Goal: Task Accomplishment & Management: Complete application form

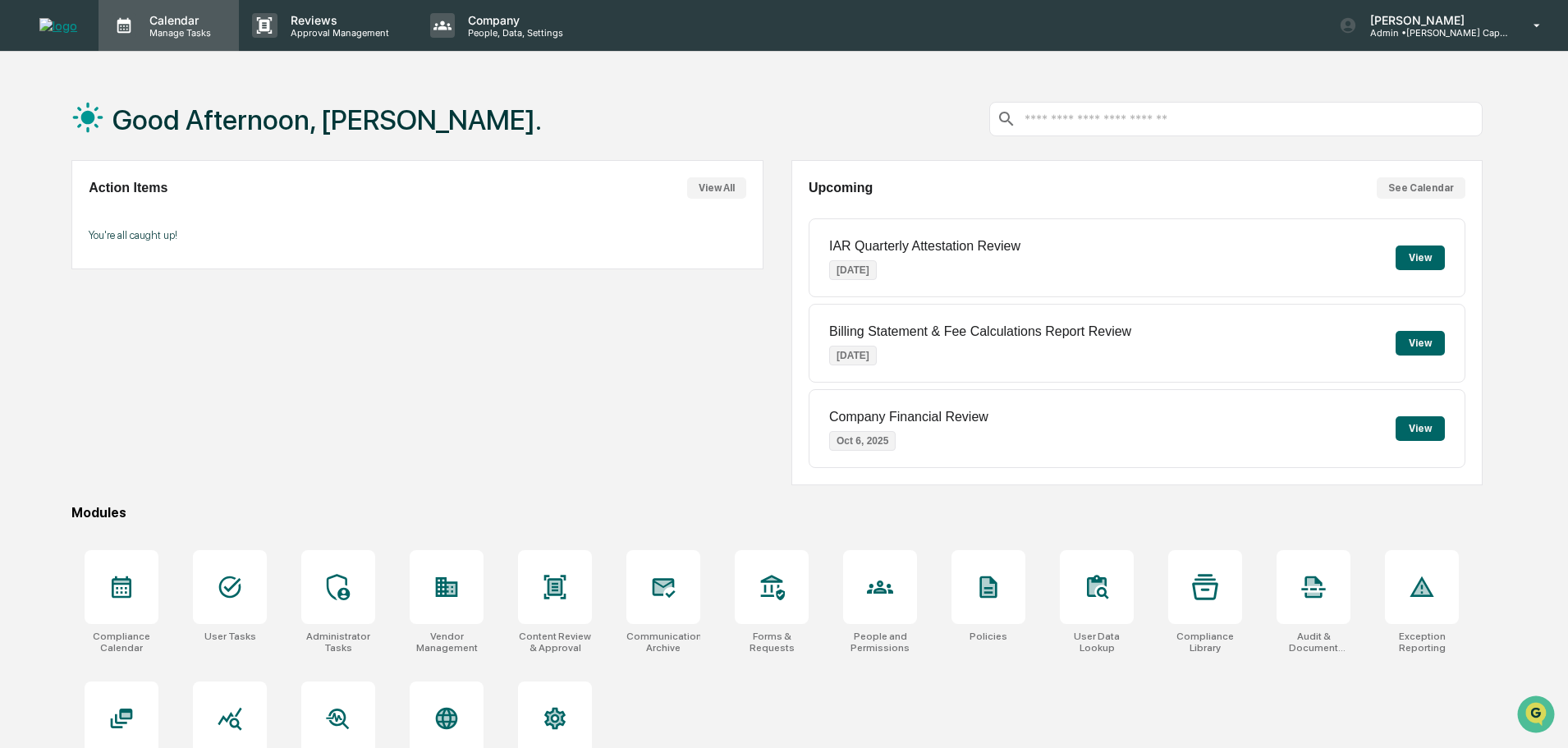
click at [160, 27] on p "Manage Tasks" at bounding box center [177, 33] width 83 height 12
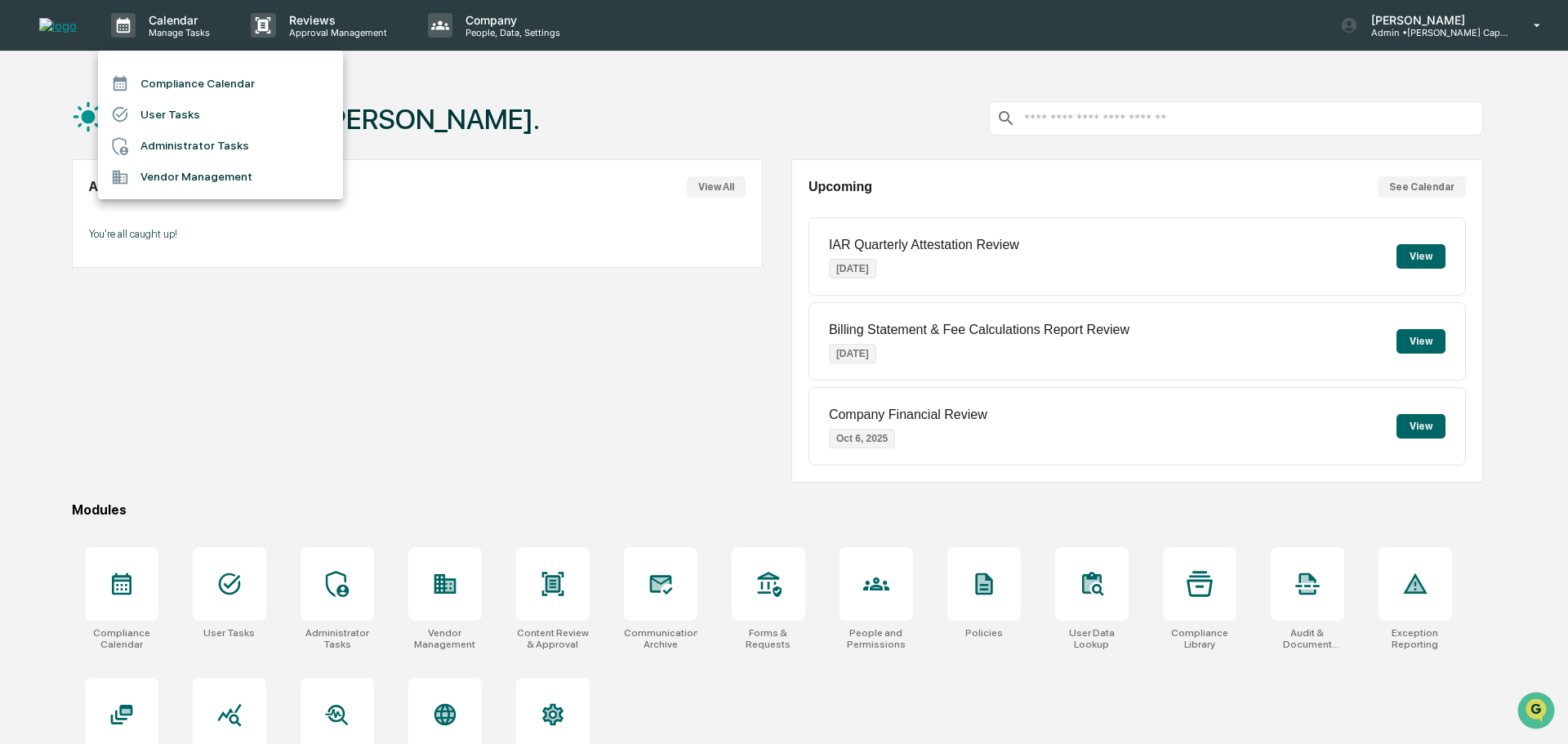
click at [175, 145] on li "Administrator Tasks" at bounding box center [221, 146] width 245 height 31
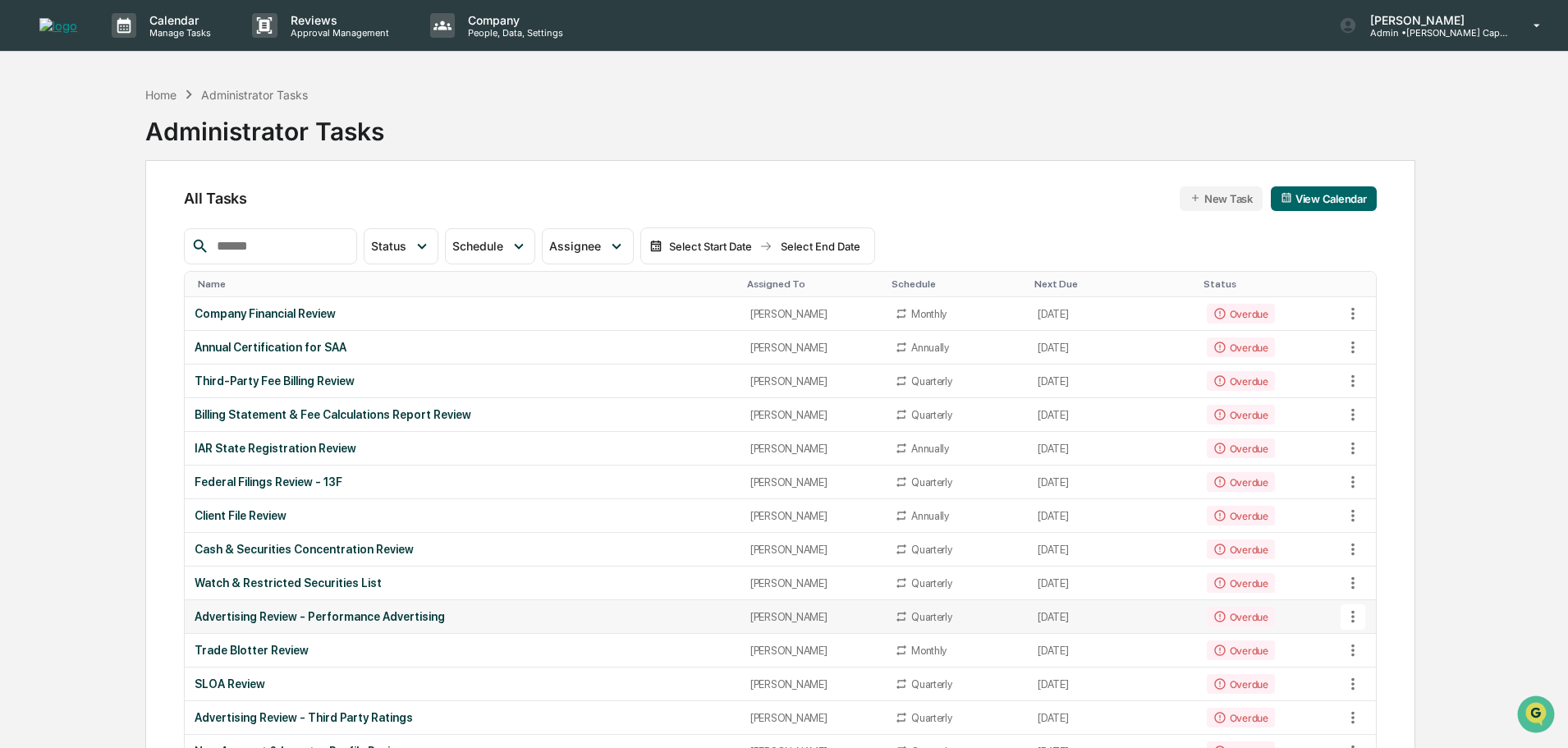
click at [425, 622] on div "Advertising Review - Performance Advertising" at bounding box center [462, 616] width 535 height 13
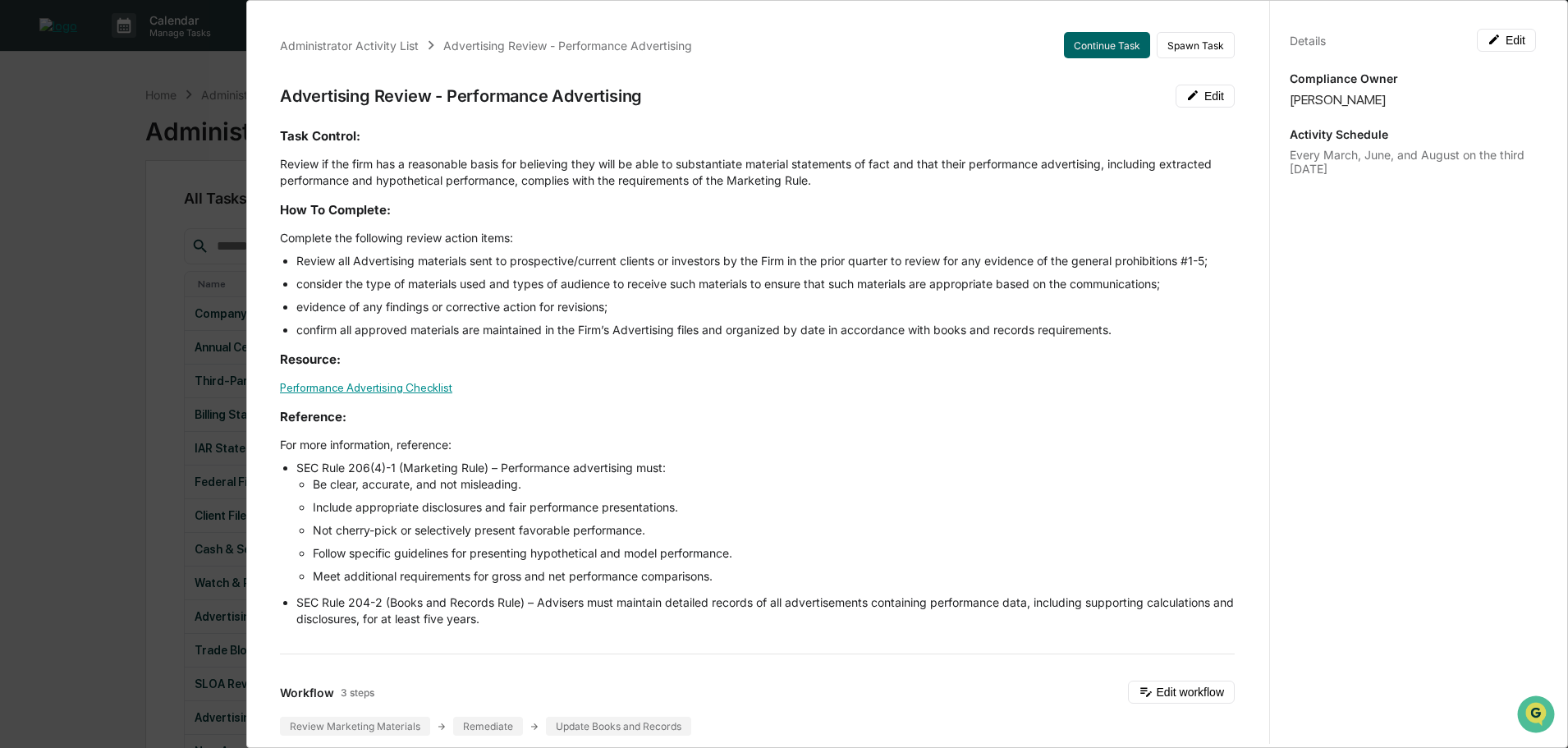
click at [371, 384] on link "Performance Advertising Checklist" at bounding box center [366, 387] width 172 height 13
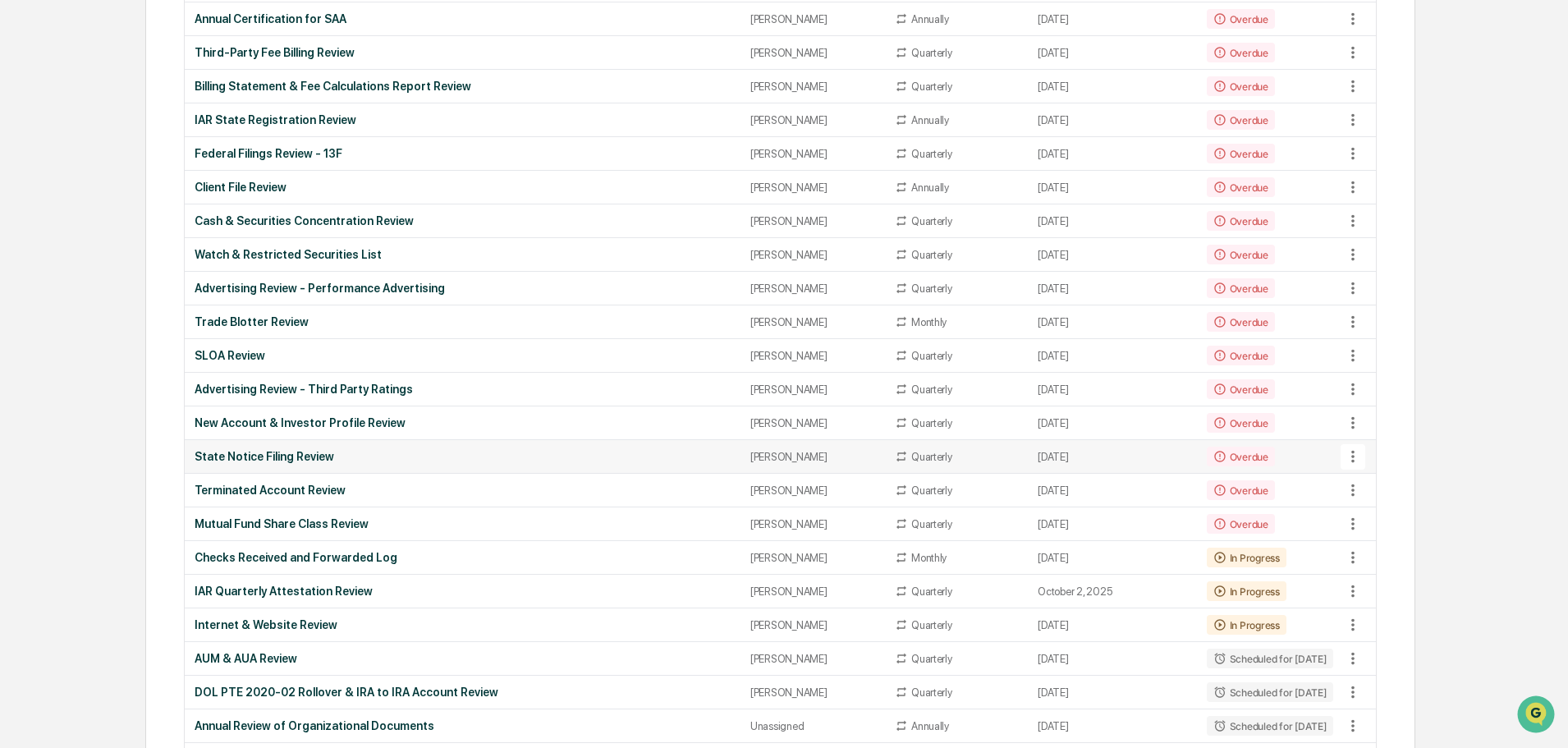
scroll to position [247, 0]
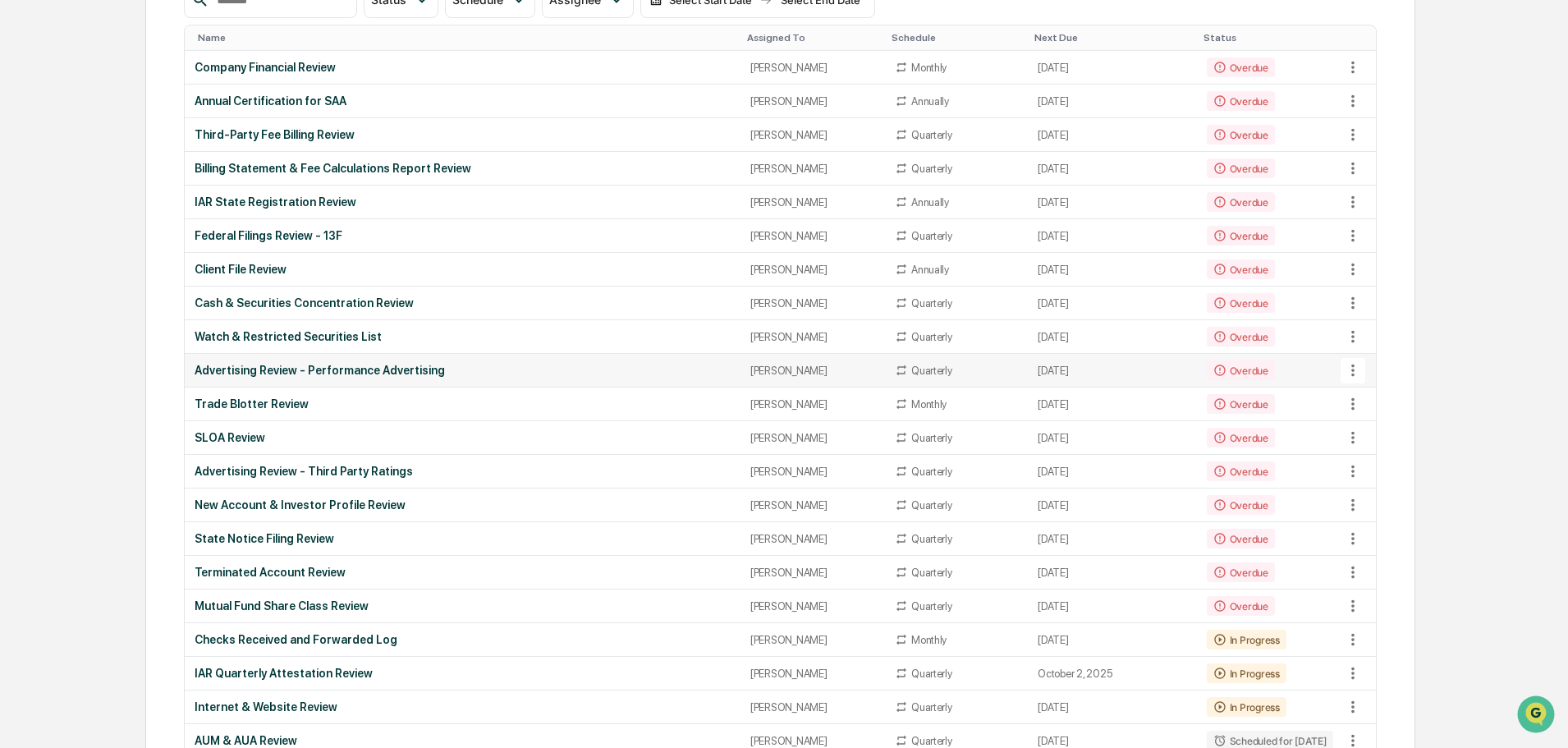
click at [327, 363] on td "Advertising Review - Performance Advertising" at bounding box center [462, 370] width 555 height 33
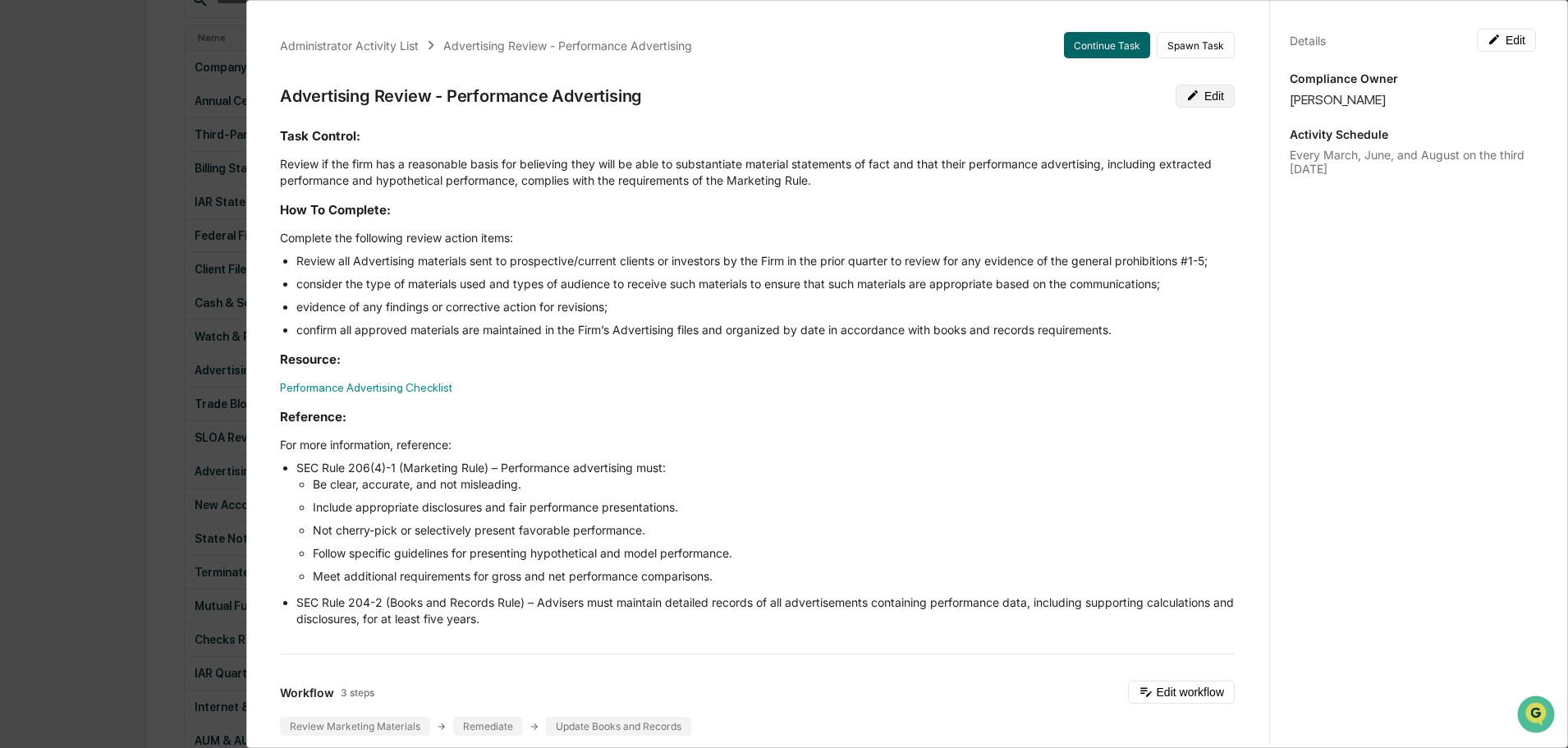
click at [1180, 104] on button "Edit" at bounding box center [1205, 95] width 59 height 23
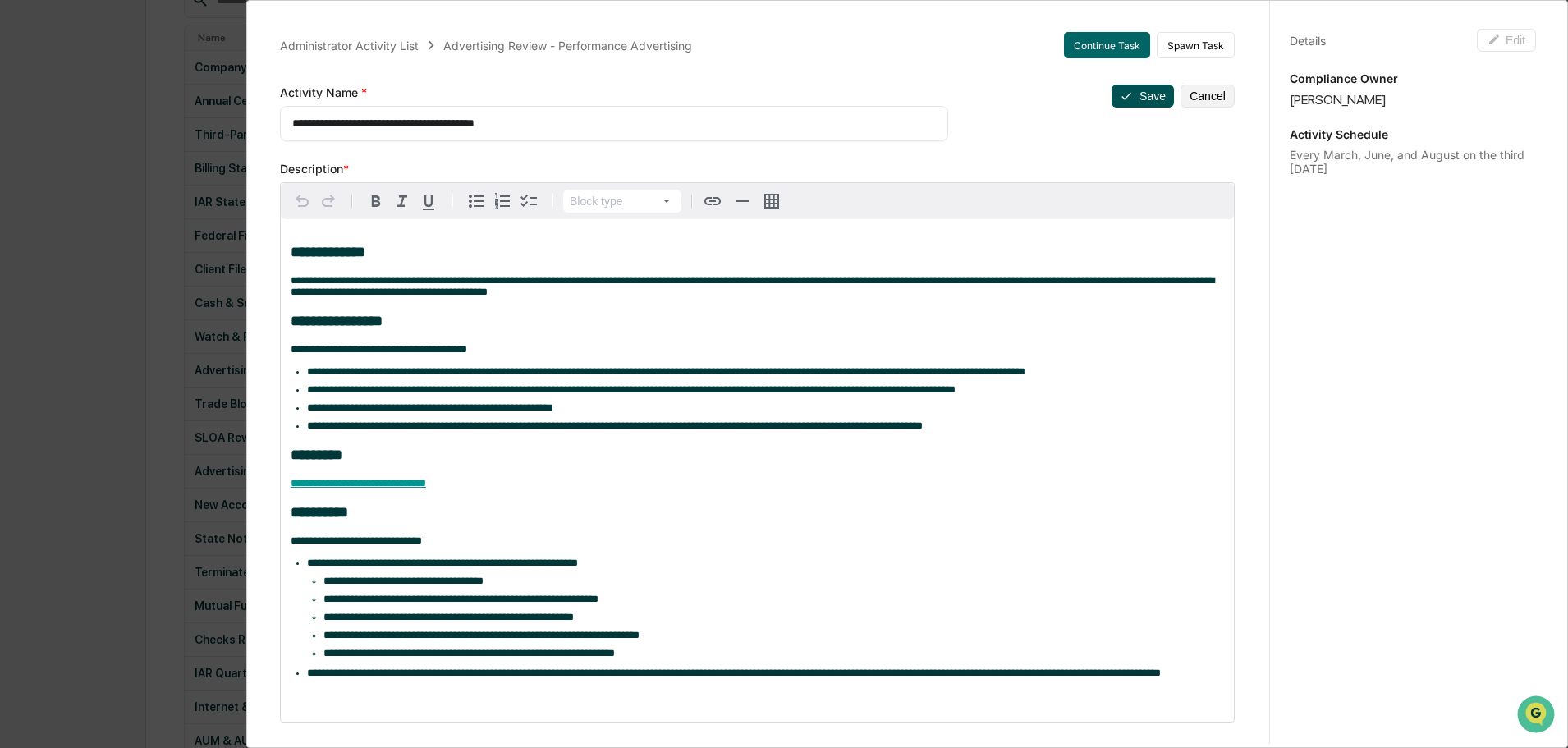
click at [1130, 99] on button "Save" at bounding box center [1142, 95] width 63 height 23
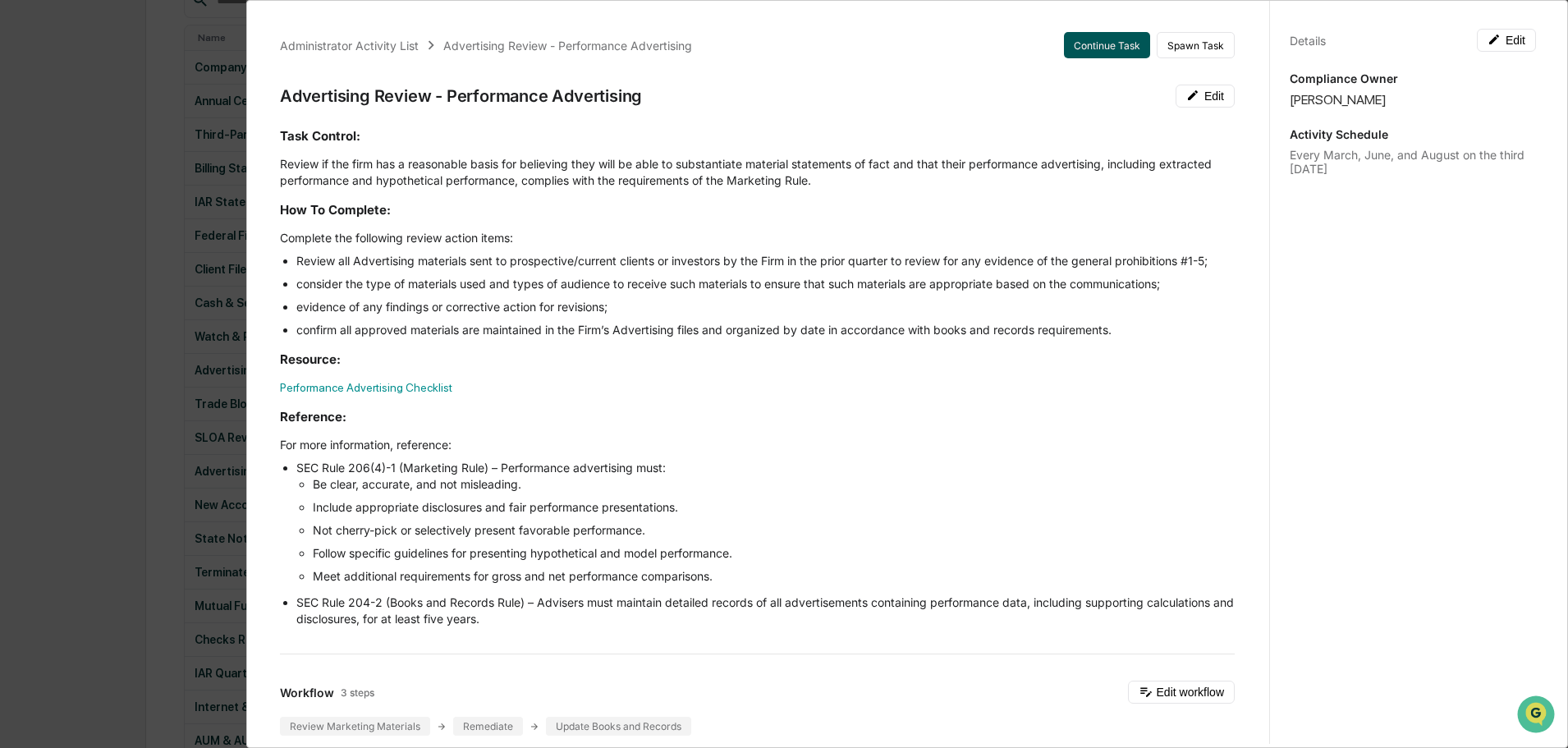
click at [1105, 44] on button "Continue Task" at bounding box center [1107, 45] width 86 height 26
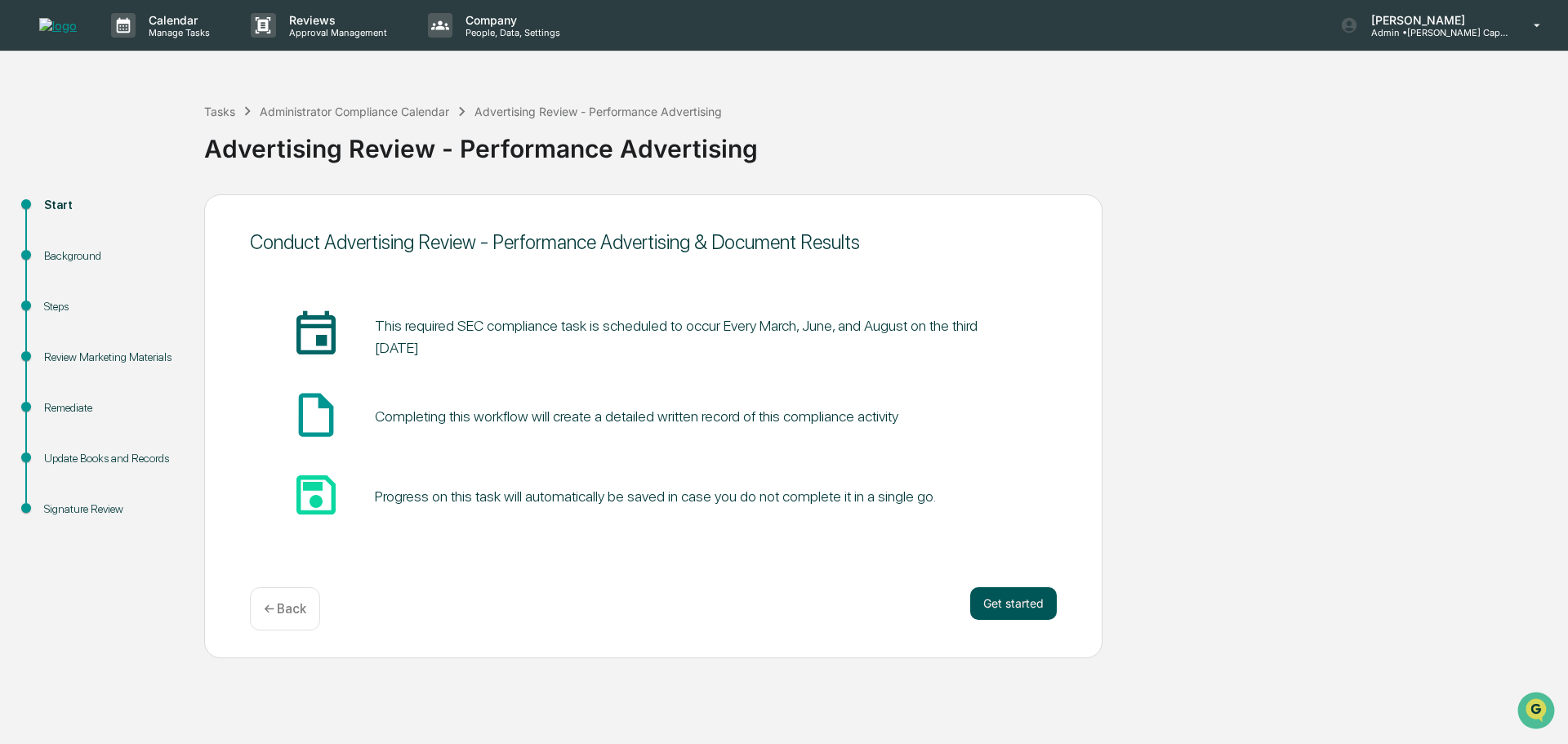
click at [993, 599] on button "Get started" at bounding box center [1013, 604] width 87 height 33
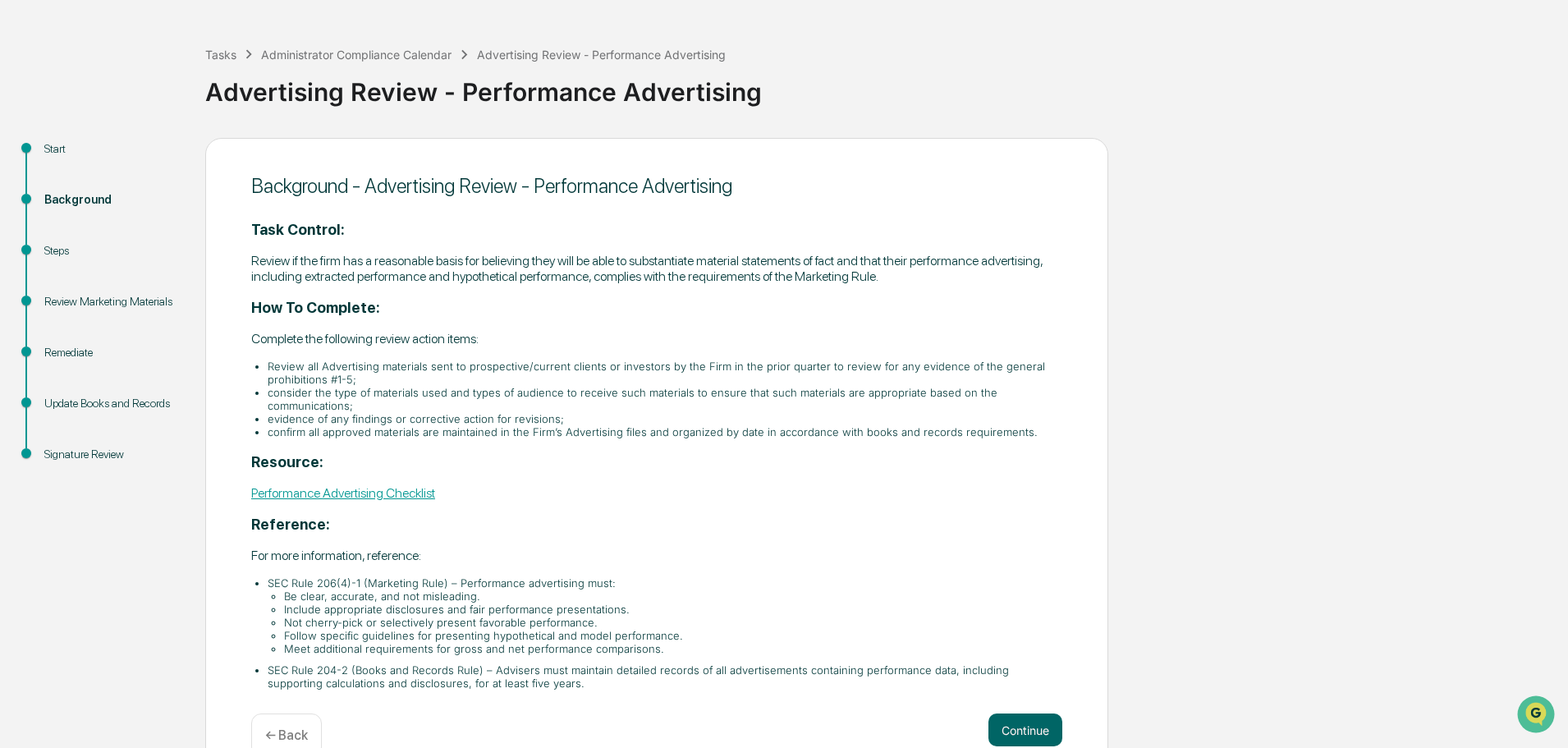
scroll to position [94, 0]
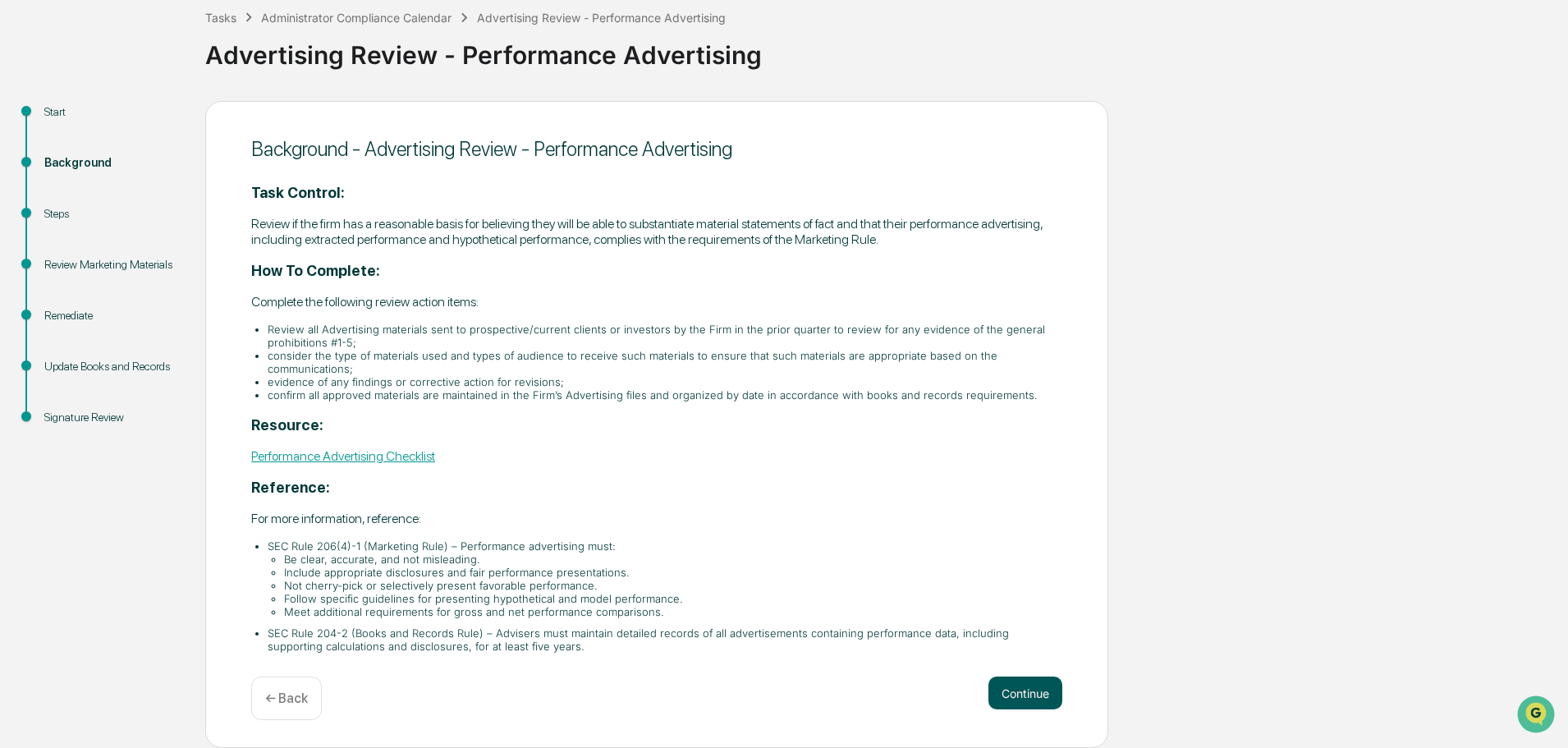
click at [1000, 699] on button "Continue" at bounding box center [1025, 693] width 73 height 33
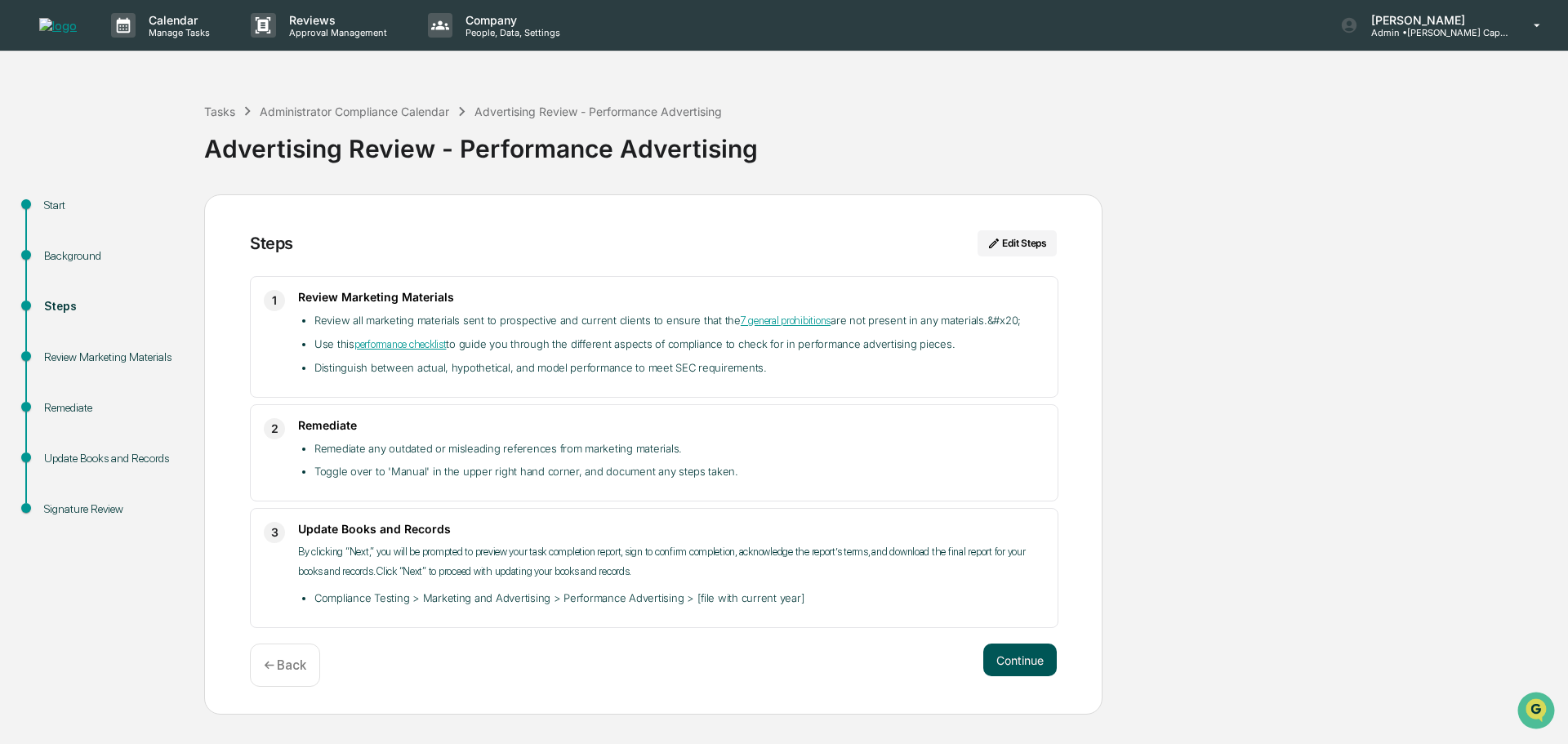
click at [1004, 646] on button "Continue" at bounding box center [1020, 660] width 73 height 33
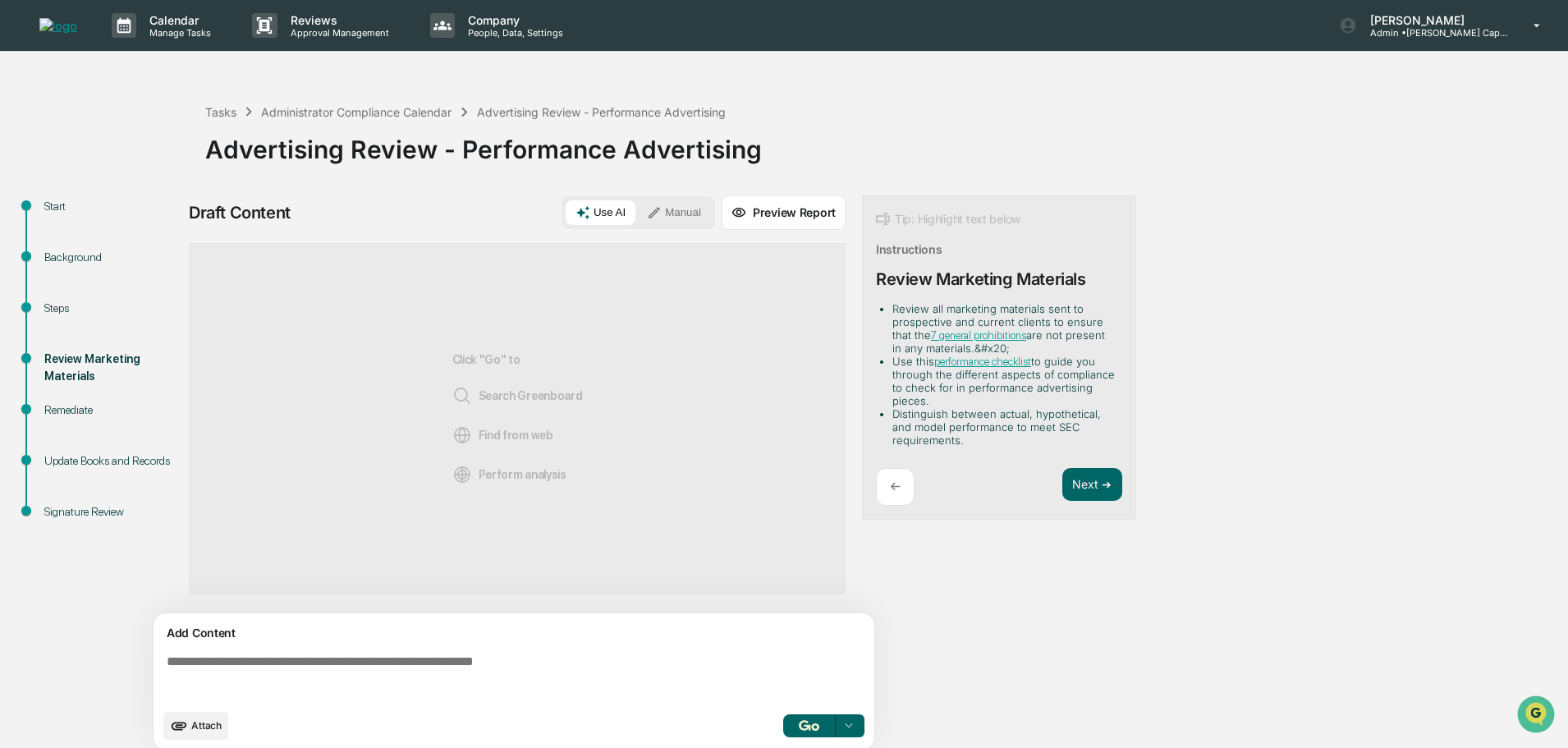
click at [692, 204] on button "Manual" at bounding box center [673, 212] width 73 height 24
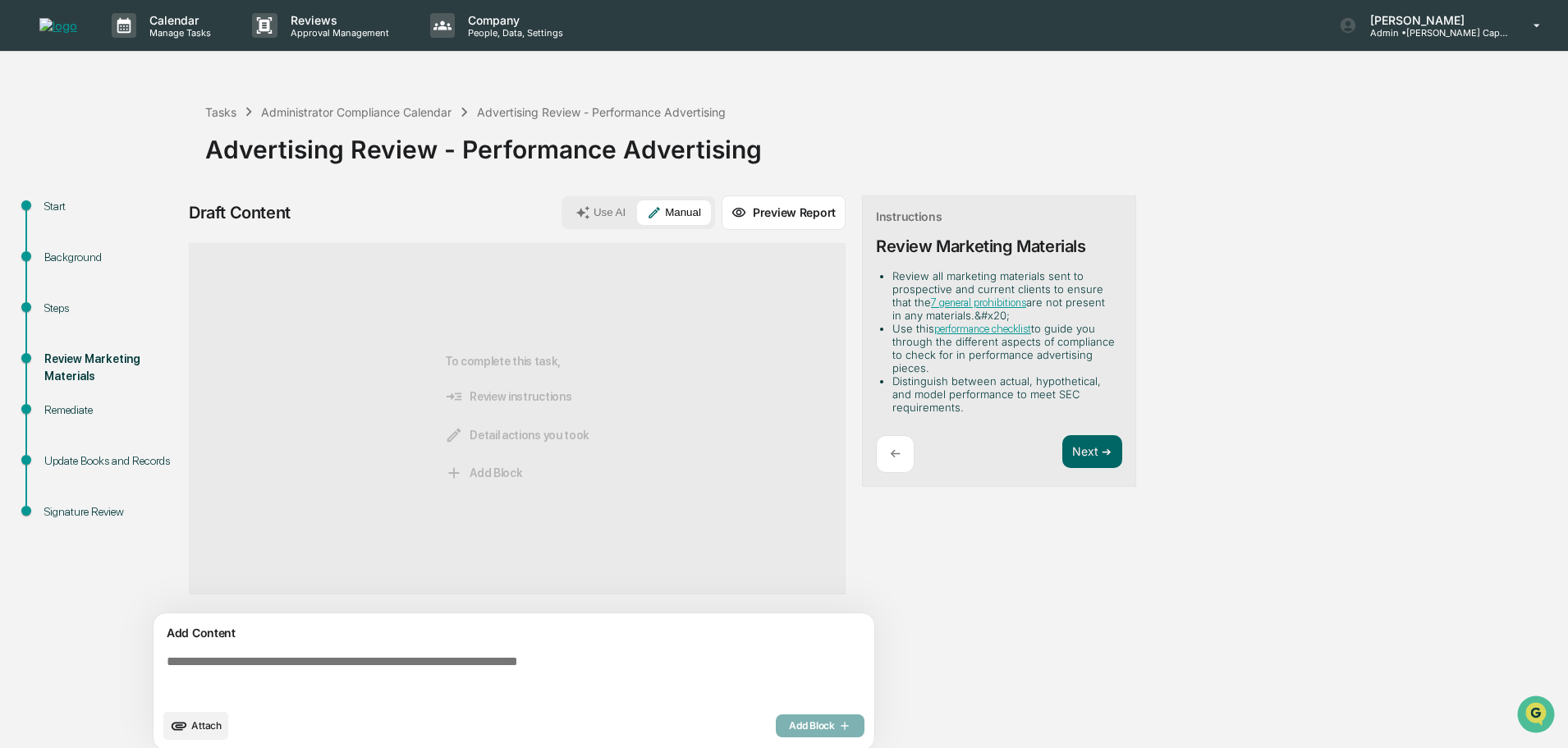
click at [614, 210] on button "Use AI" at bounding box center [600, 212] width 69 height 24
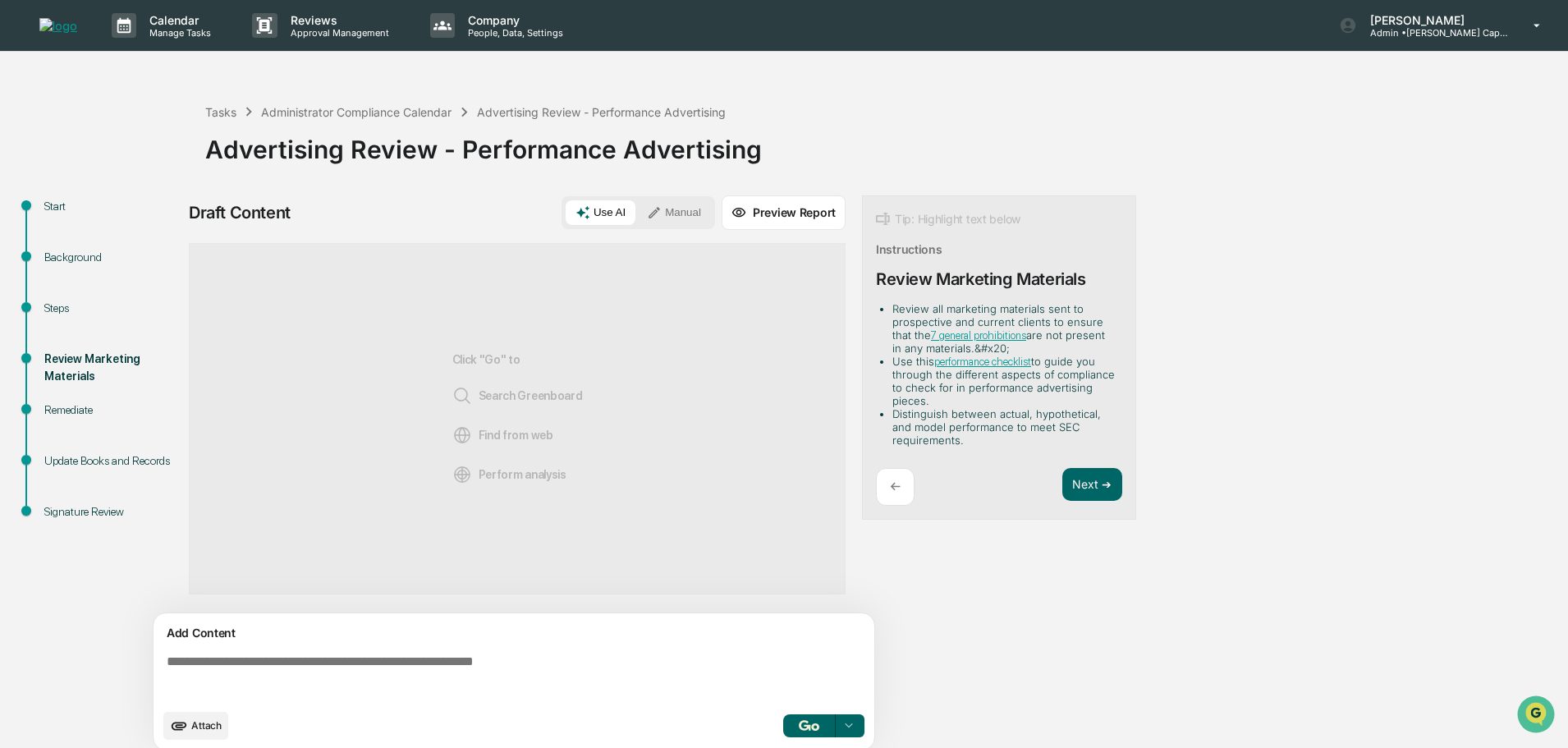
click at [673, 213] on button "Manual" at bounding box center [673, 212] width 73 height 24
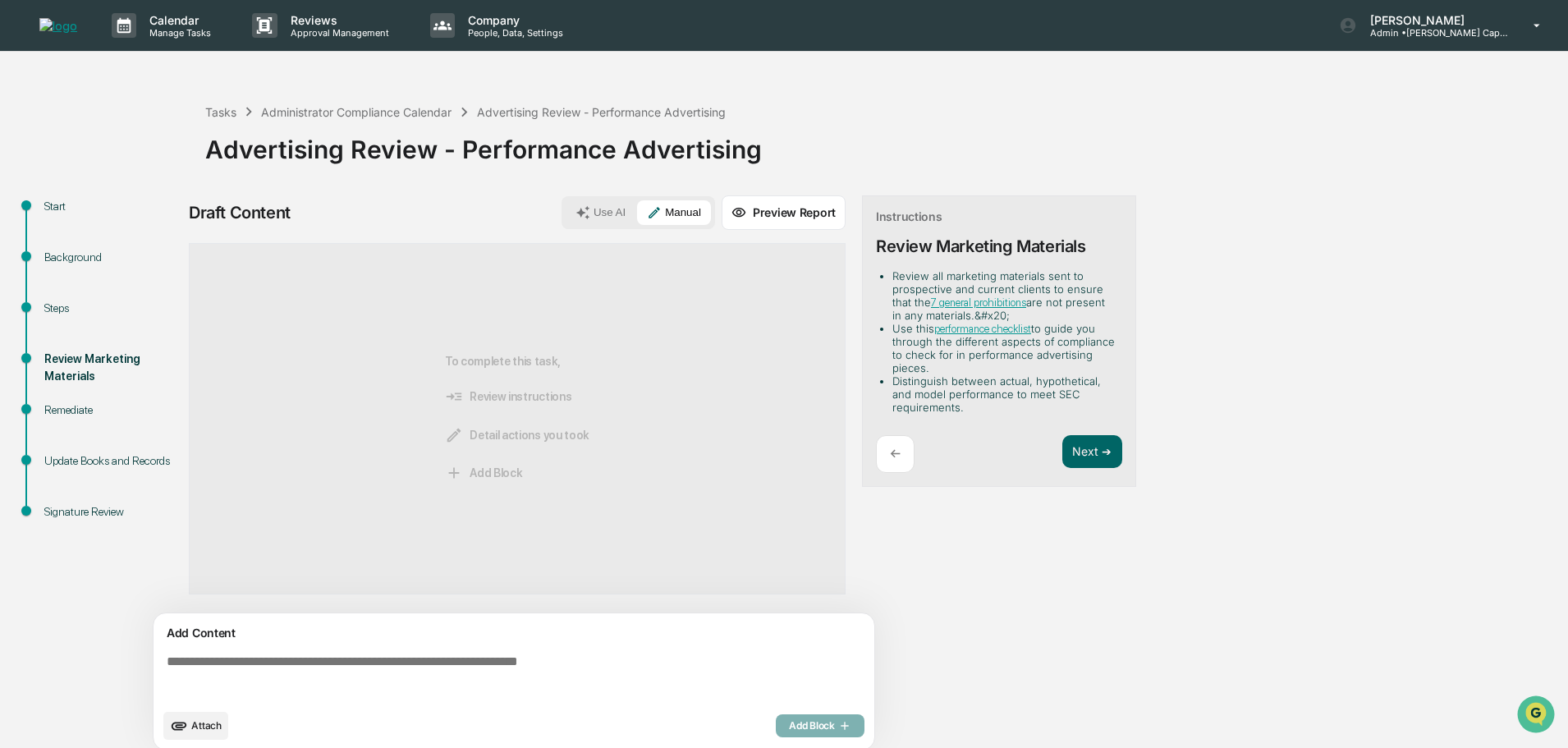
click at [457, 658] on textarea at bounding box center [518, 678] width 715 height 59
click at [979, 329] on link "performance checklist" at bounding box center [982, 329] width 97 height 13
click at [506, 657] on textarea "To enrich screen reader interactions, please activate Accessibility in Grammarl…" at bounding box center [518, 678] width 715 height 59
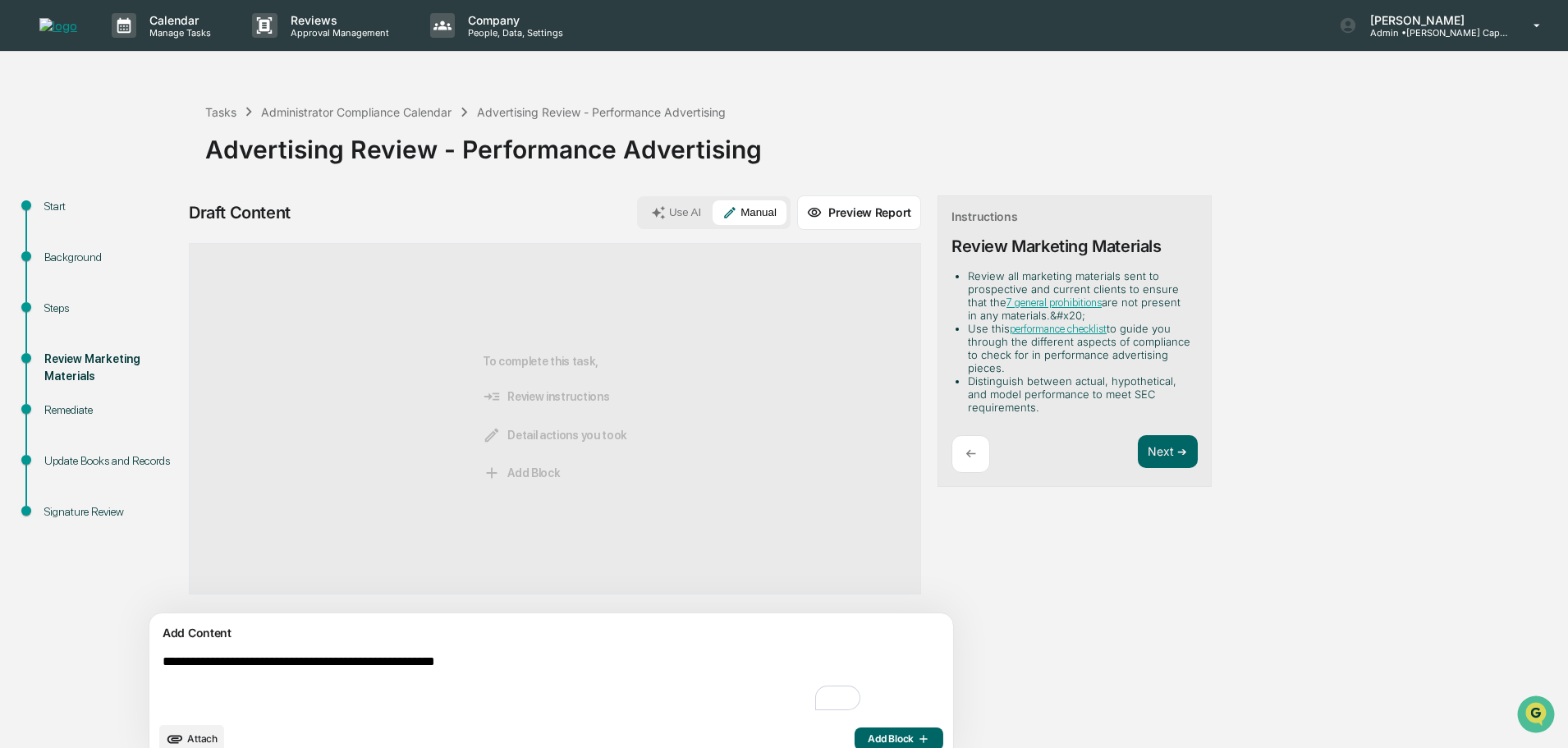
type textarea "**********"
drag, startPoint x: 795, startPoint y: 735, endPoint x: 796, endPoint y: 725, distance: 10.0
click at [854, 730] on button "Add Block" at bounding box center [899, 738] width 89 height 23
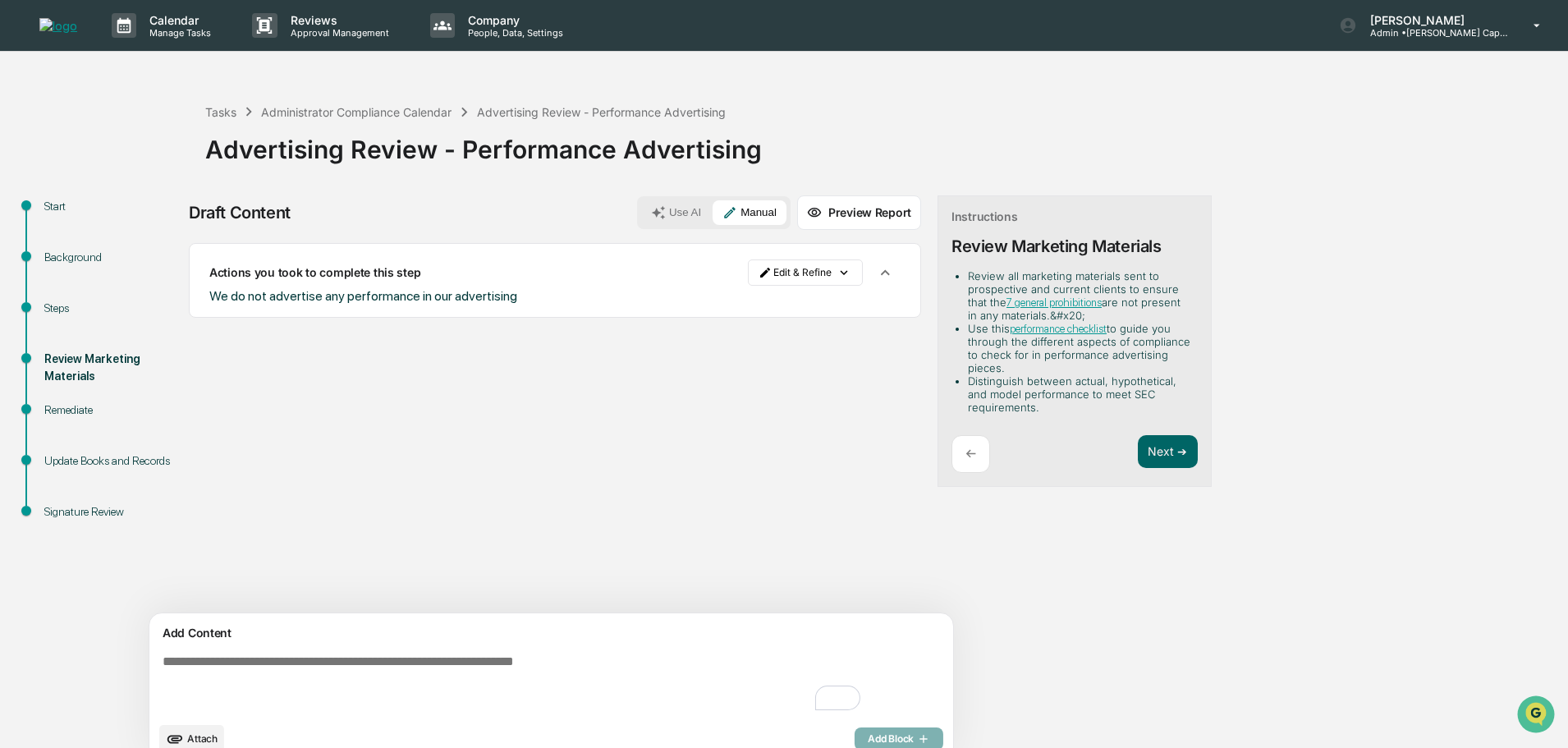
click at [797, 213] on button "Preview Report" at bounding box center [858, 212] width 124 height 34
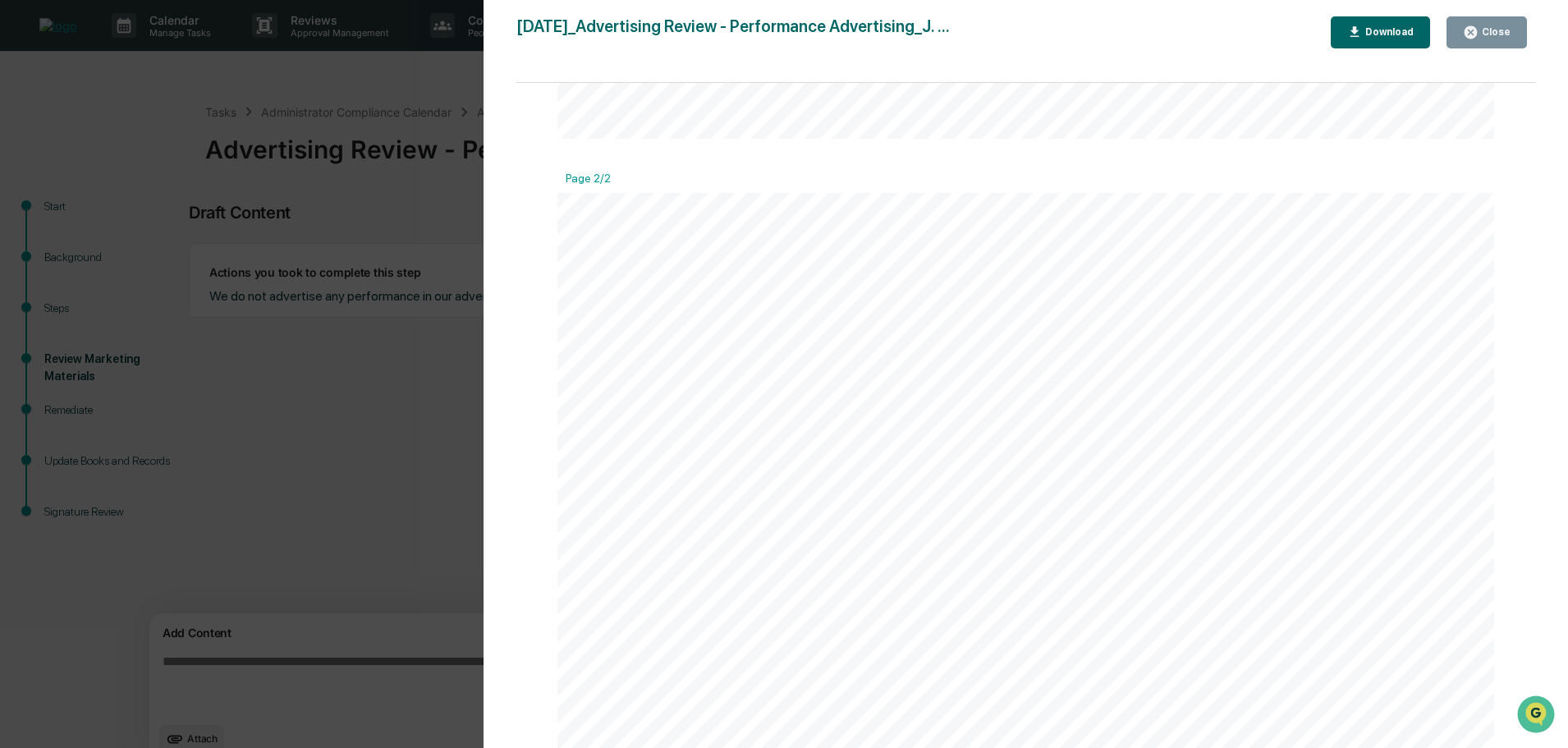
scroll to position [1314, 0]
click at [1394, 33] on div "Download" at bounding box center [1387, 32] width 52 height 12
click at [1487, 40] on button "Close" at bounding box center [1486, 32] width 80 height 32
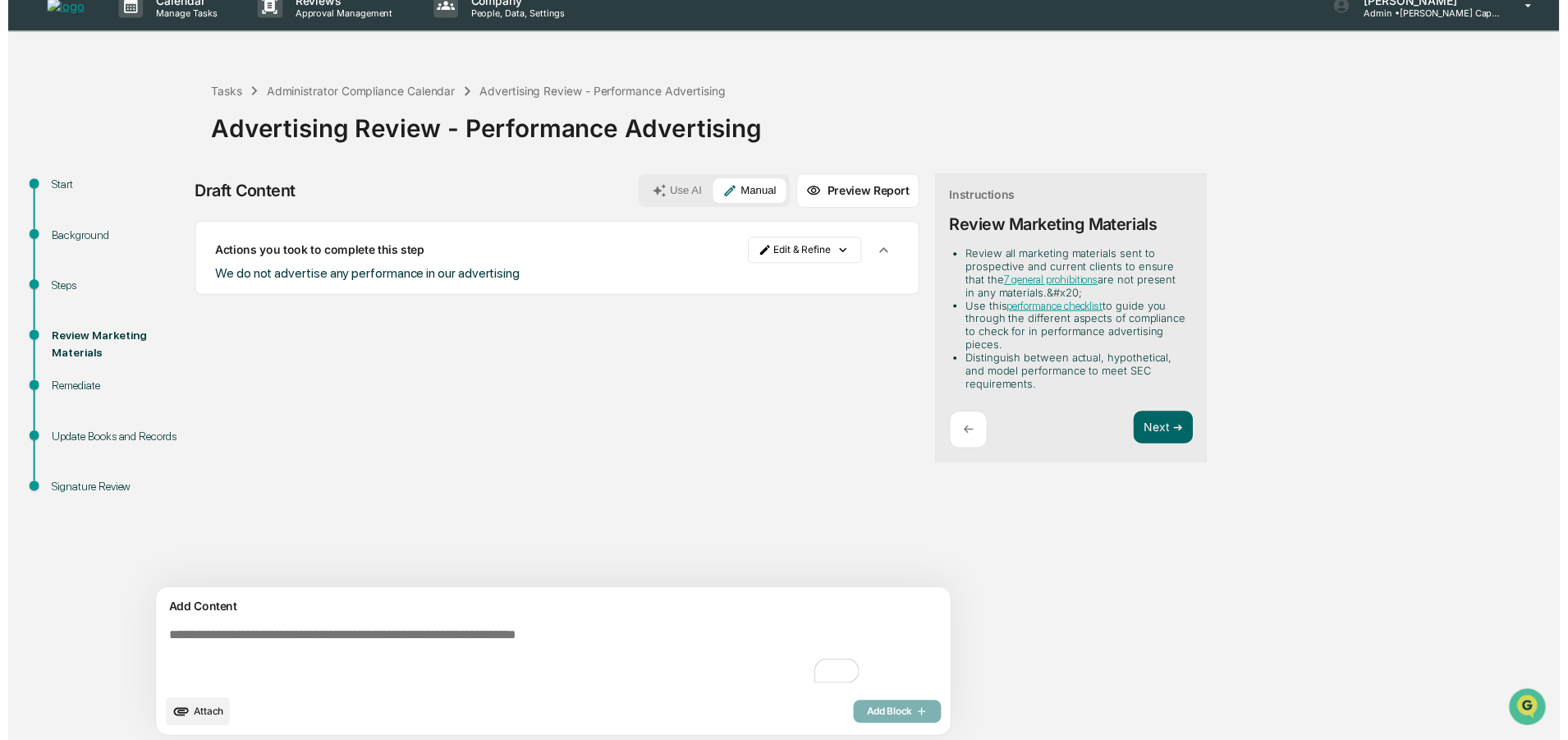
scroll to position [25, 0]
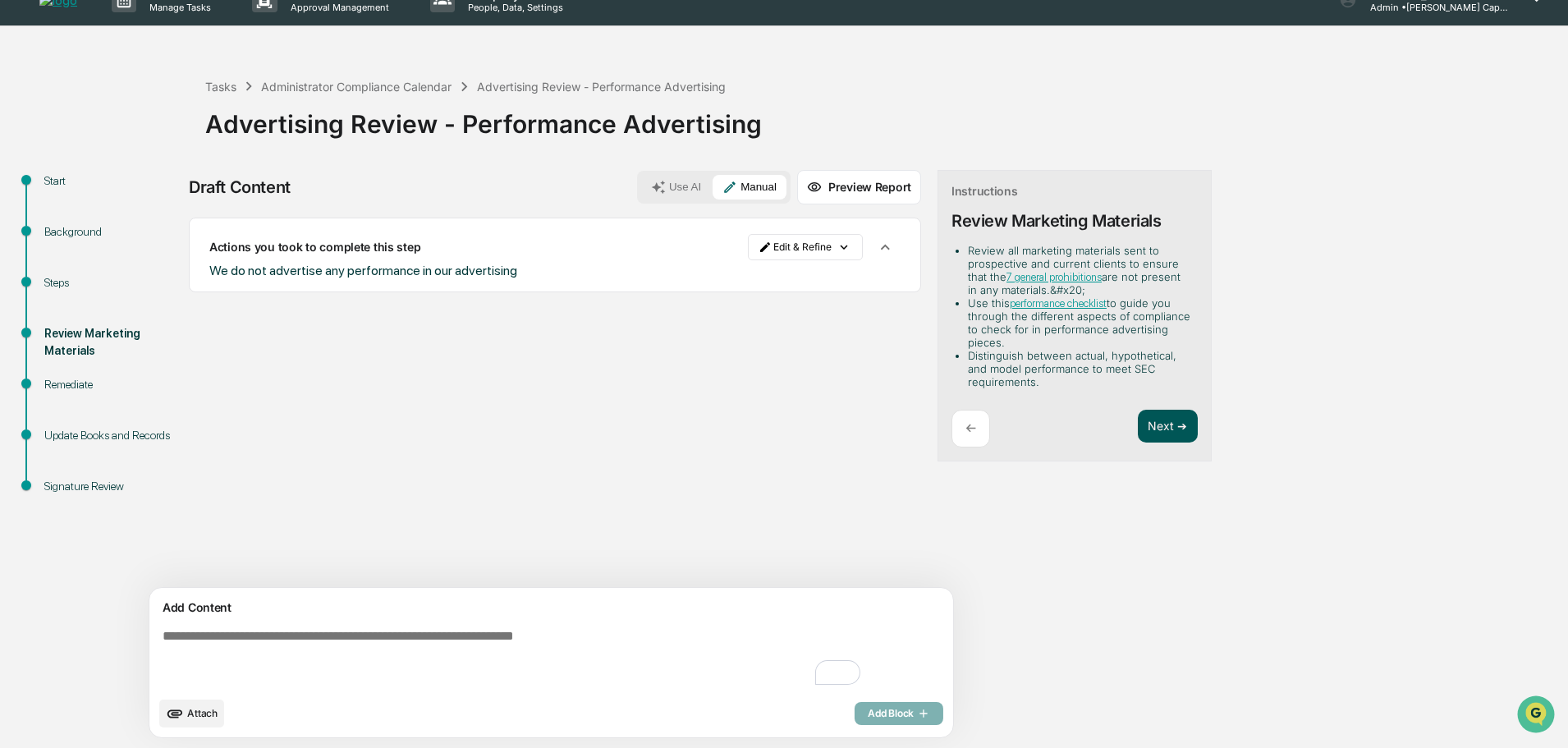
click at [1137, 425] on button "Next ➔" at bounding box center [1167, 426] width 60 height 33
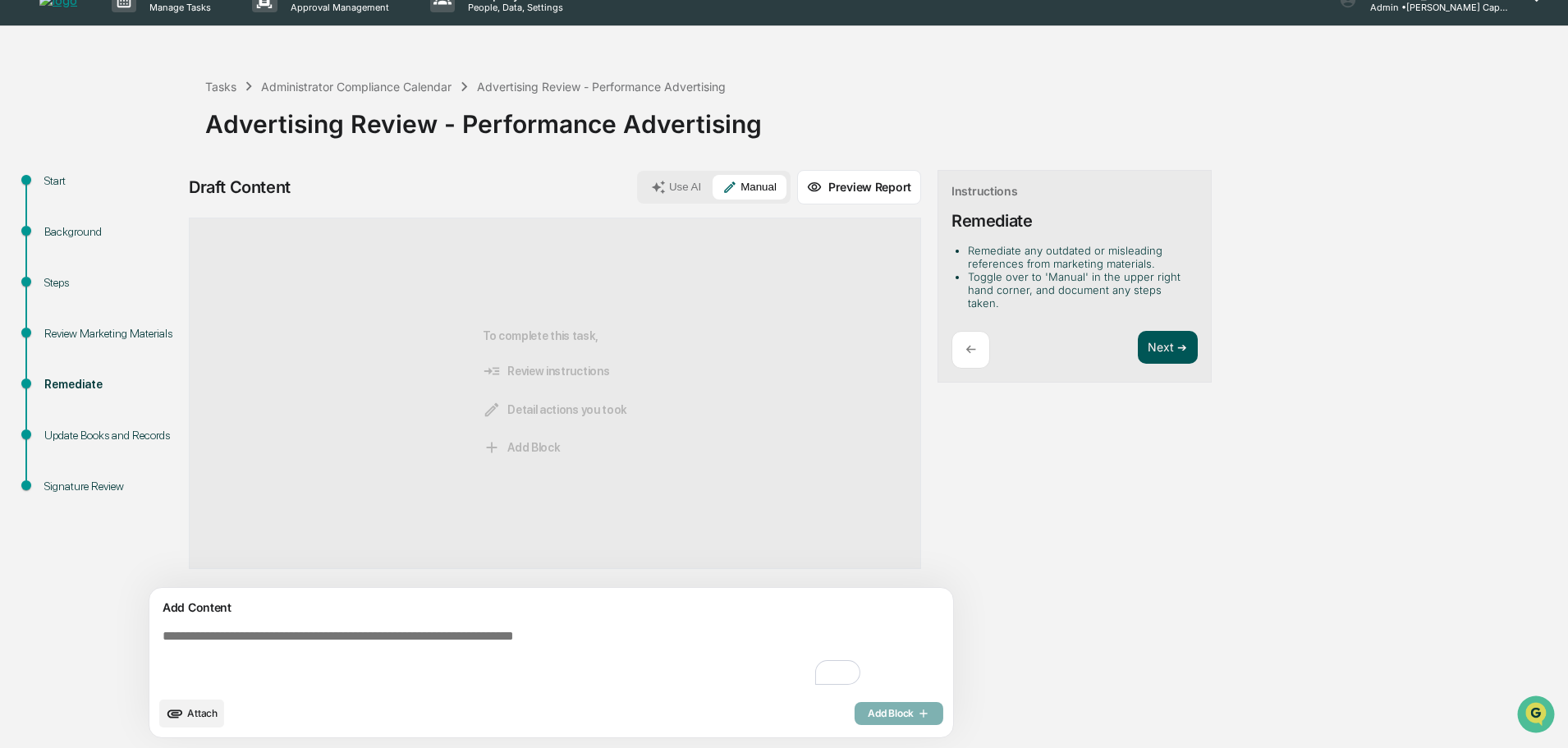
click at [1137, 331] on button "Next ➔" at bounding box center [1167, 348] width 60 height 33
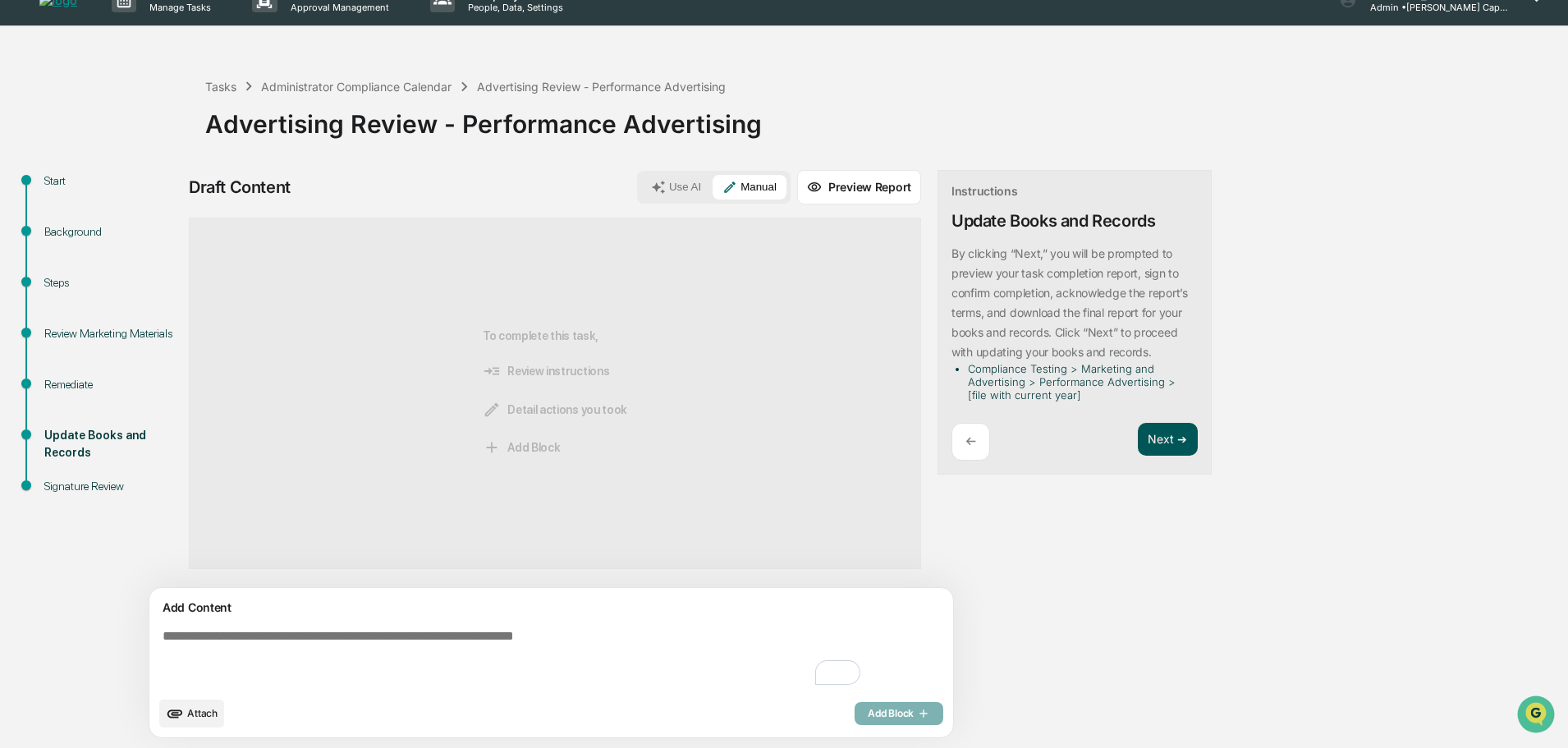
click at [1137, 436] on button "Next ➔" at bounding box center [1167, 440] width 60 height 33
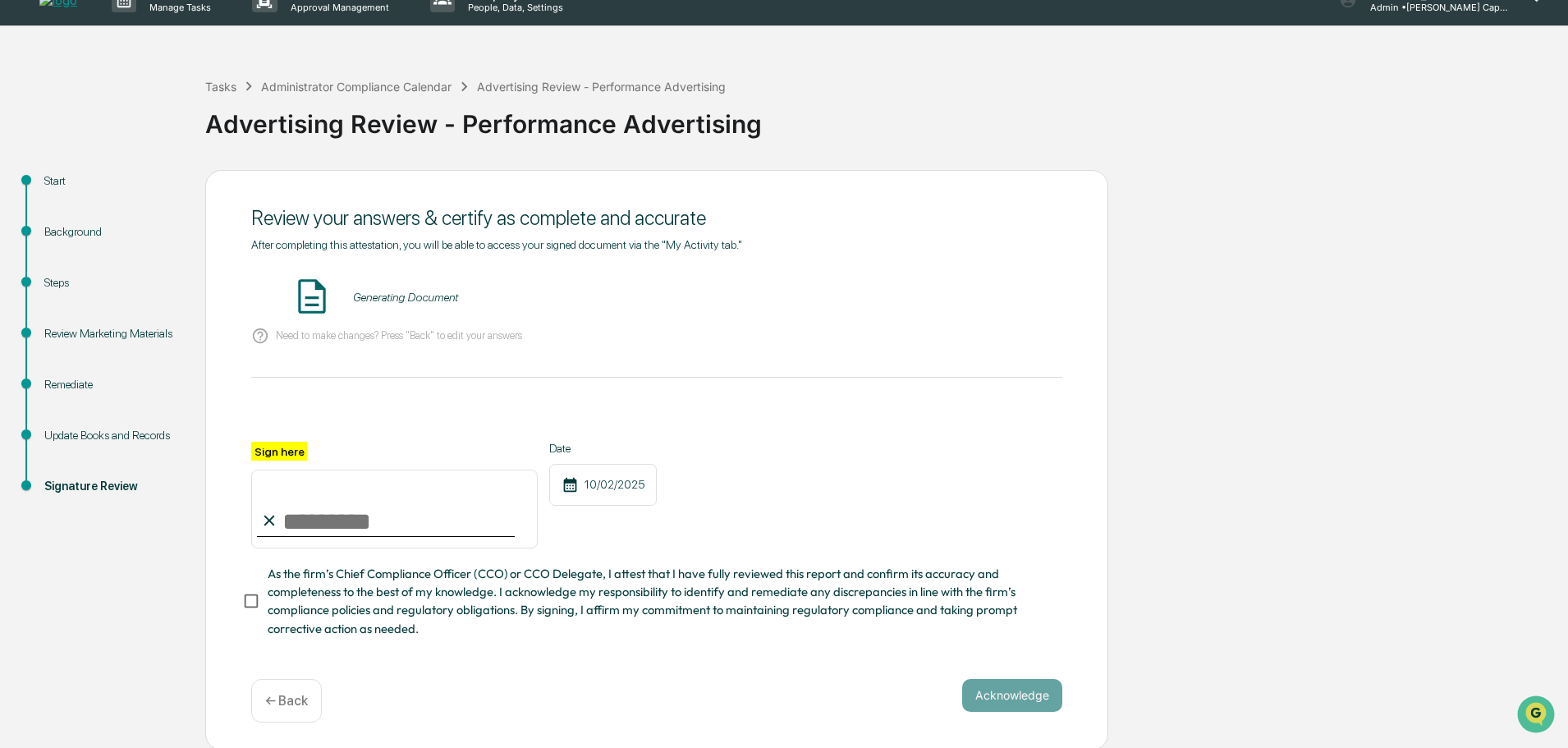
click at [389, 299] on div "Generating Document" at bounding box center [405, 297] width 105 height 13
click at [330, 519] on input "Sign here" at bounding box center [394, 509] width 287 height 78
click at [989, 292] on button "VIEW" at bounding box center [968, 297] width 107 height 28
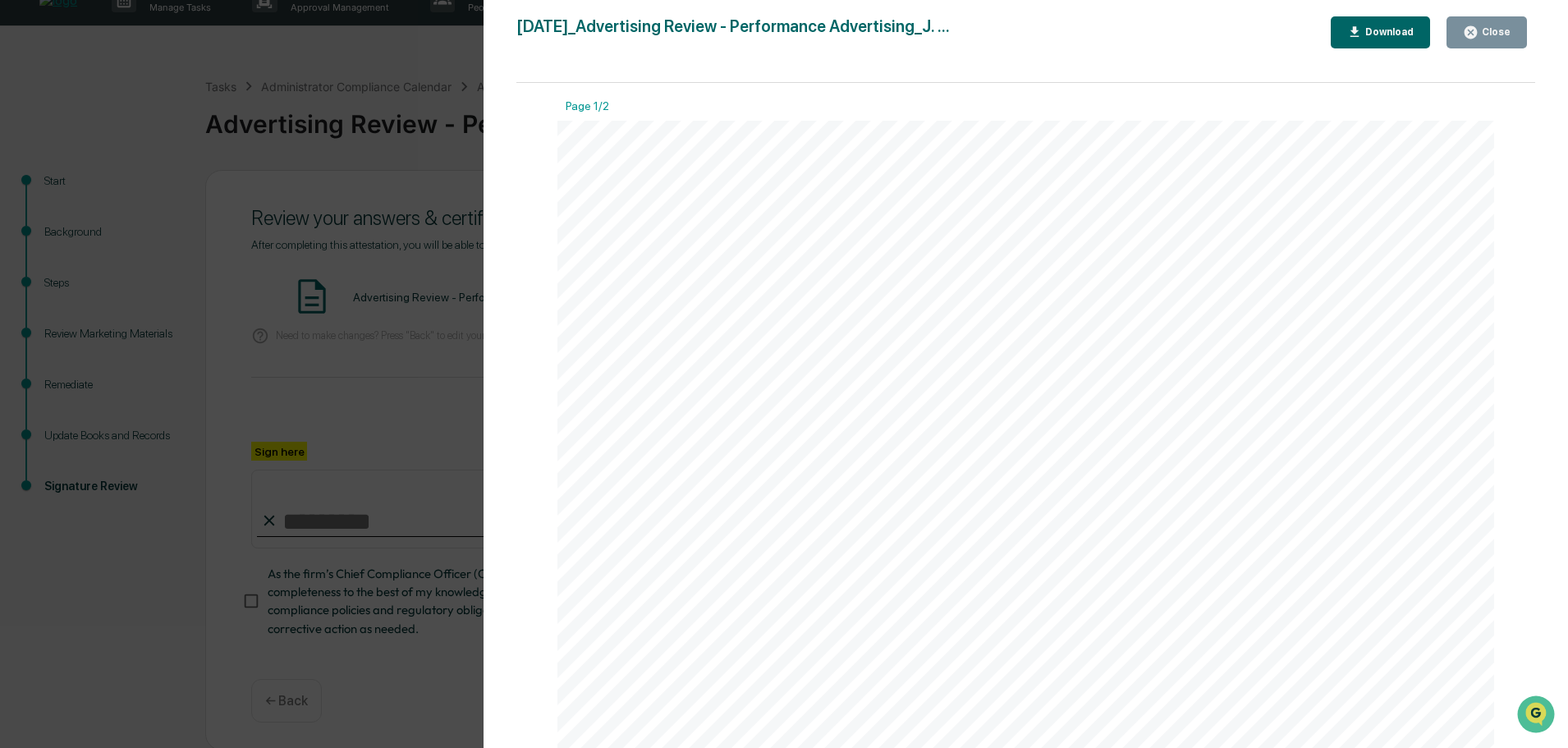
click at [1464, 27] on button "Close" at bounding box center [1486, 32] width 80 height 32
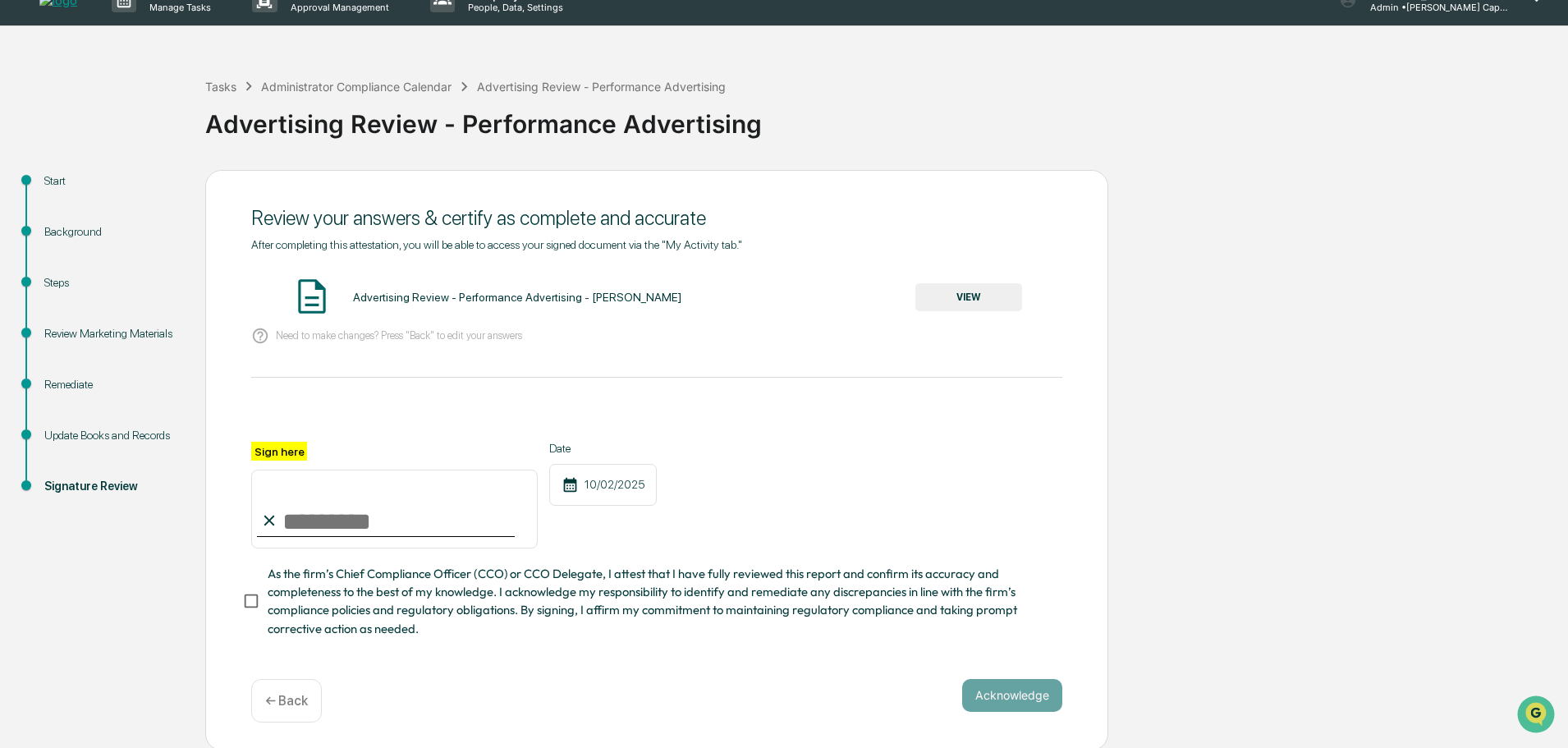
click at [386, 516] on input "Sign here" at bounding box center [394, 509] width 287 height 78
type input "**********"
click at [1037, 703] on button "Acknowledge" at bounding box center [1012, 695] width 100 height 33
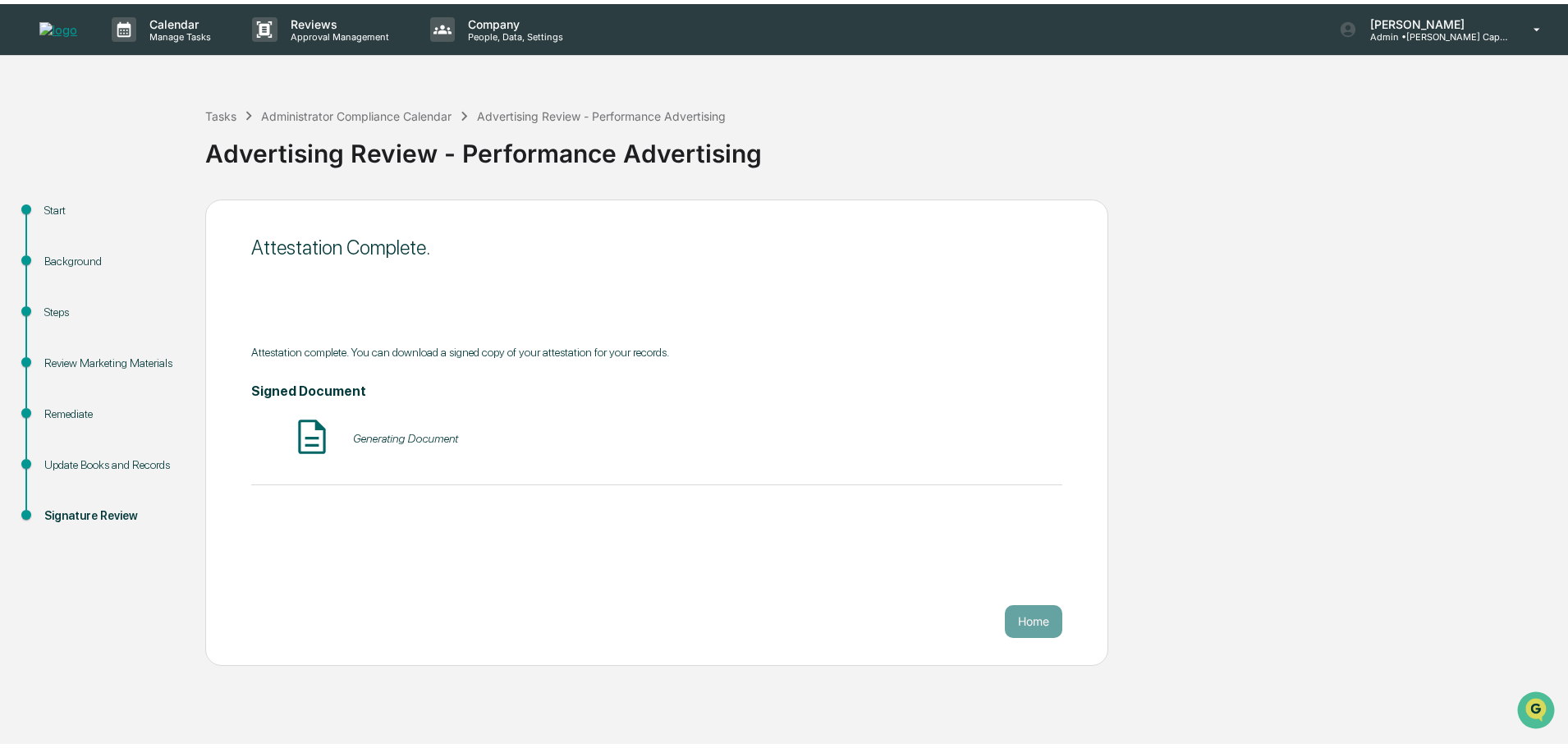
scroll to position [0, 0]
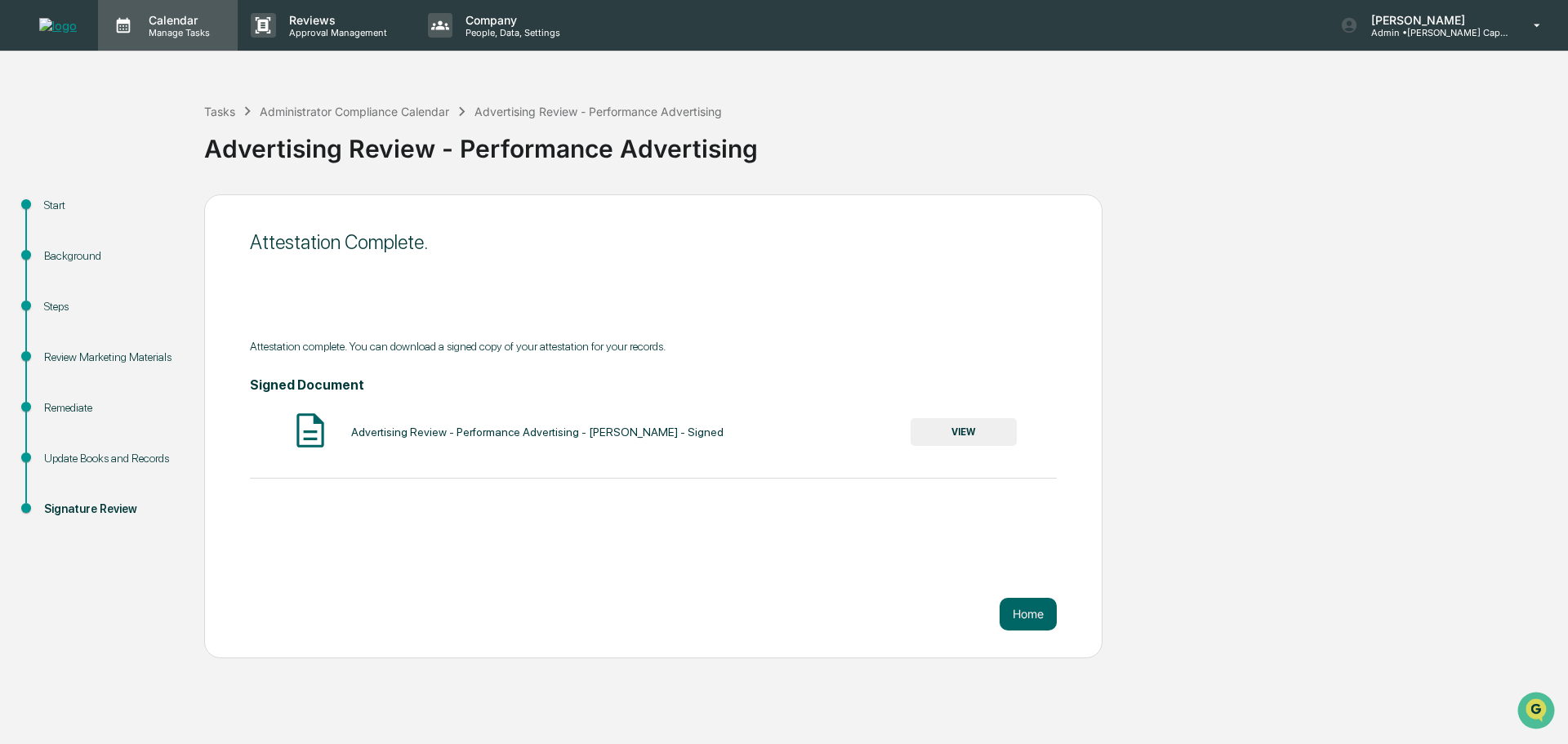
click at [189, 12] on div "Calendar Manage Tasks" at bounding box center [168, 25] width 139 height 51
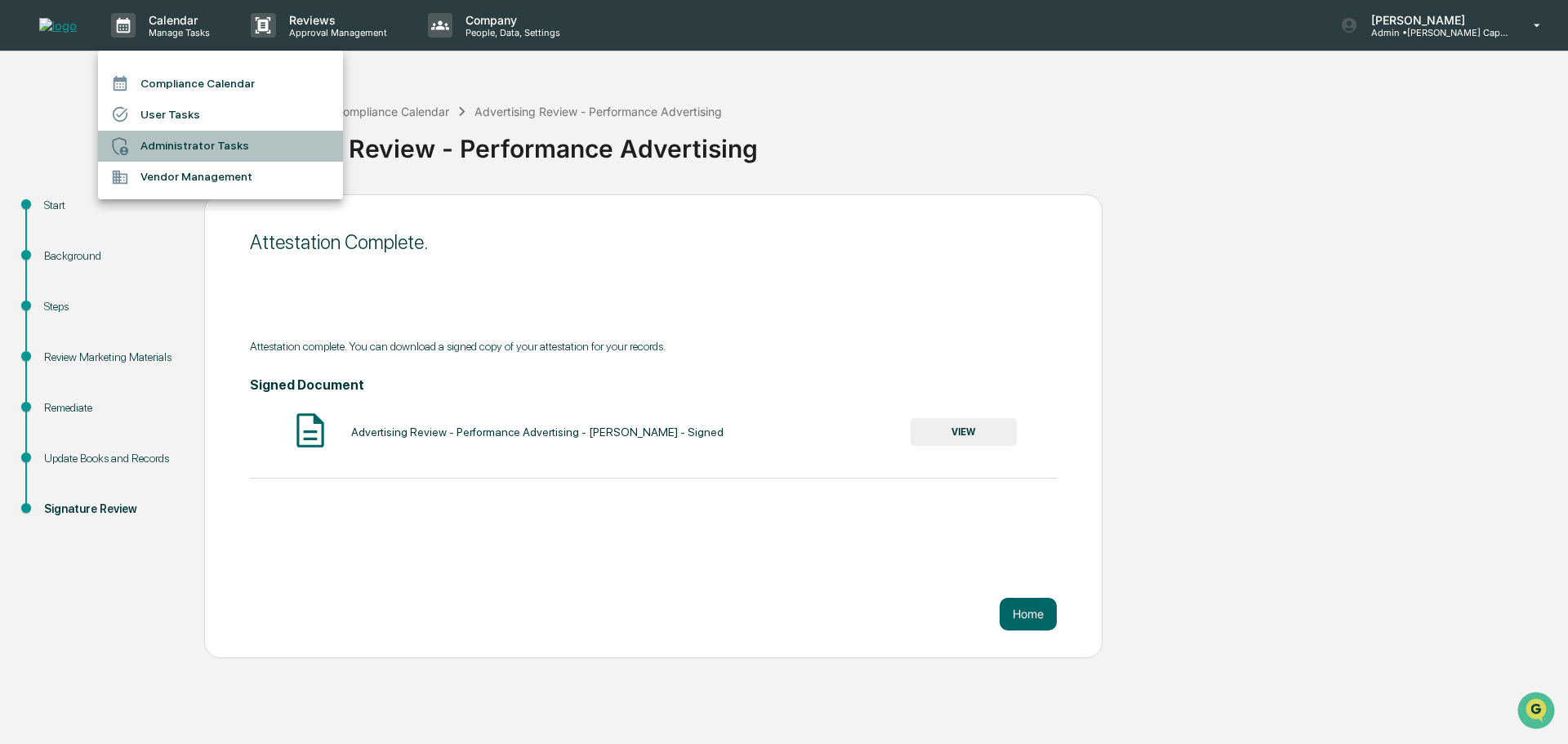
click at [209, 149] on li "Administrator Tasks" at bounding box center [221, 146] width 245 height 31
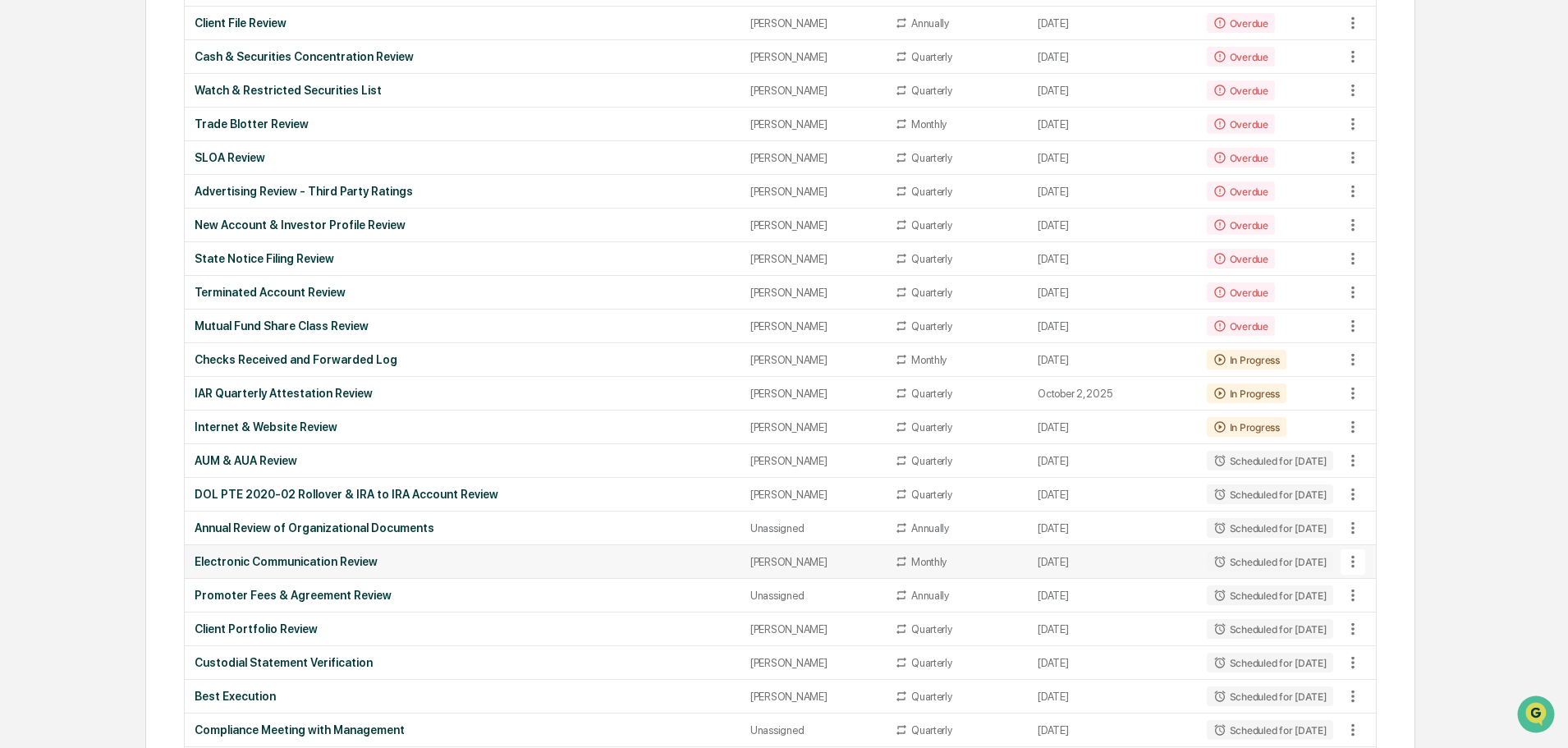
scroll to position [164, 0]
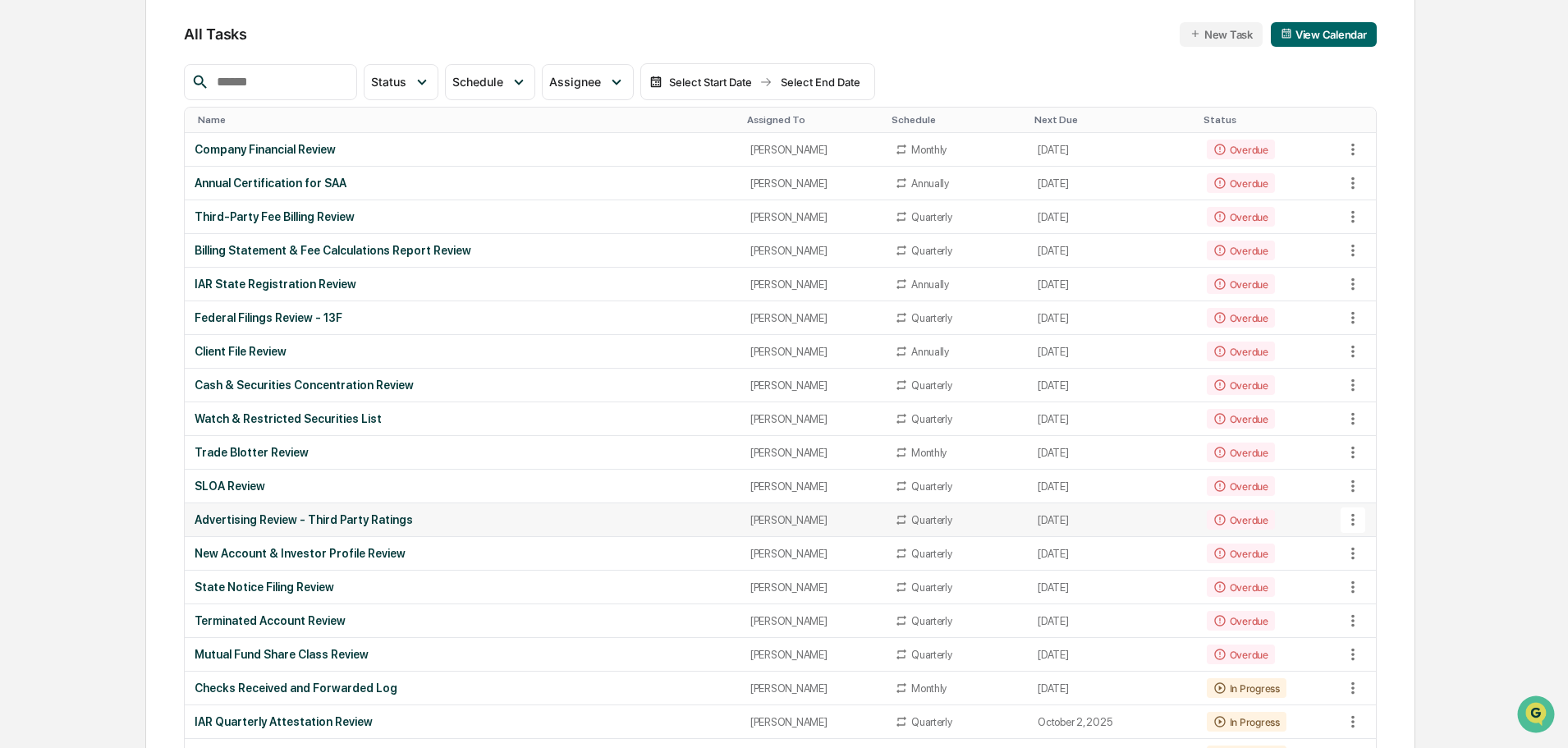
click at [366, 518] on div "Advertising Review - Third Party Ratings" at bounding box center [462, 519] width 535 height 13
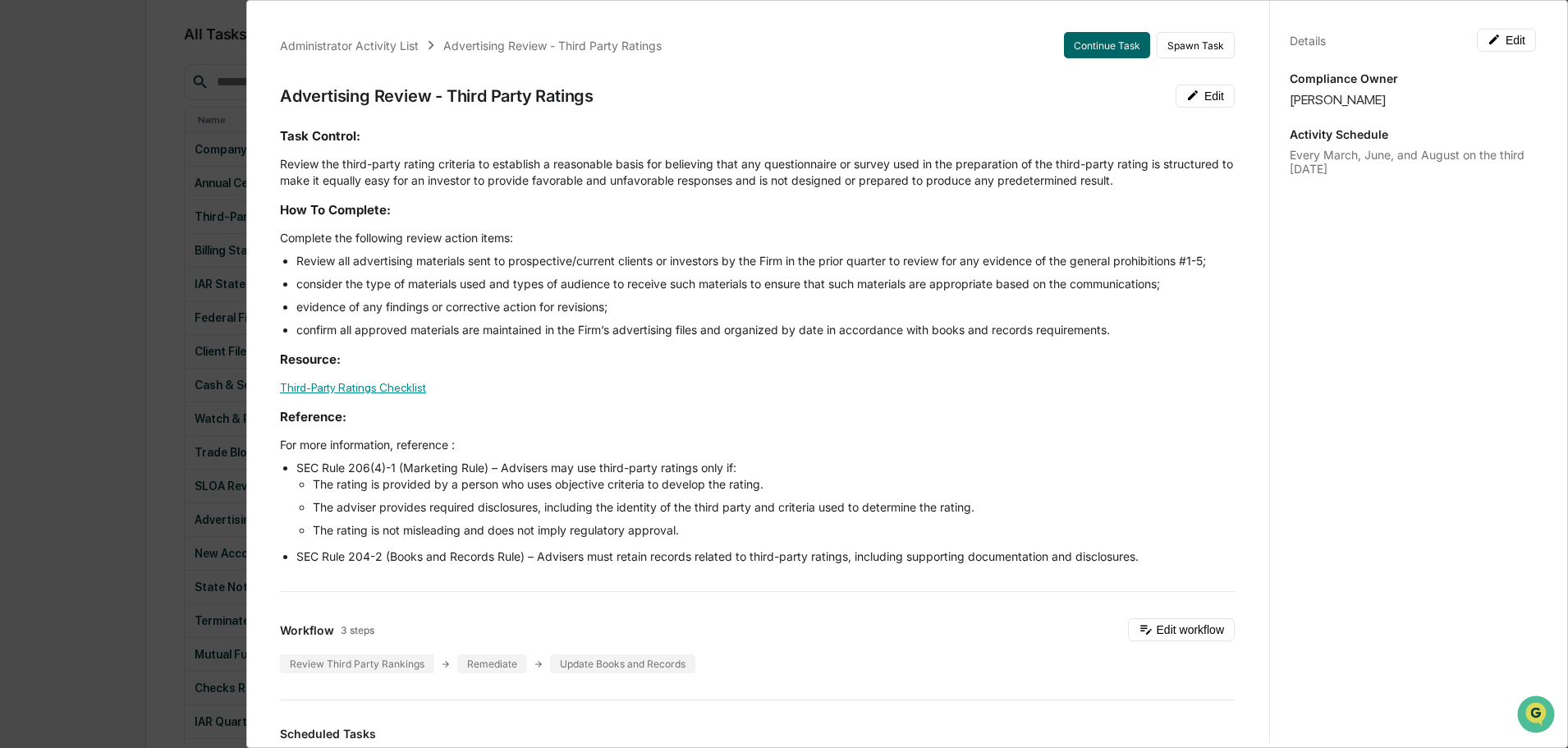
click at [386, 384] on link "Third-Party Ratings Checklist" at bounding box center [352, 387] width 146 height 13
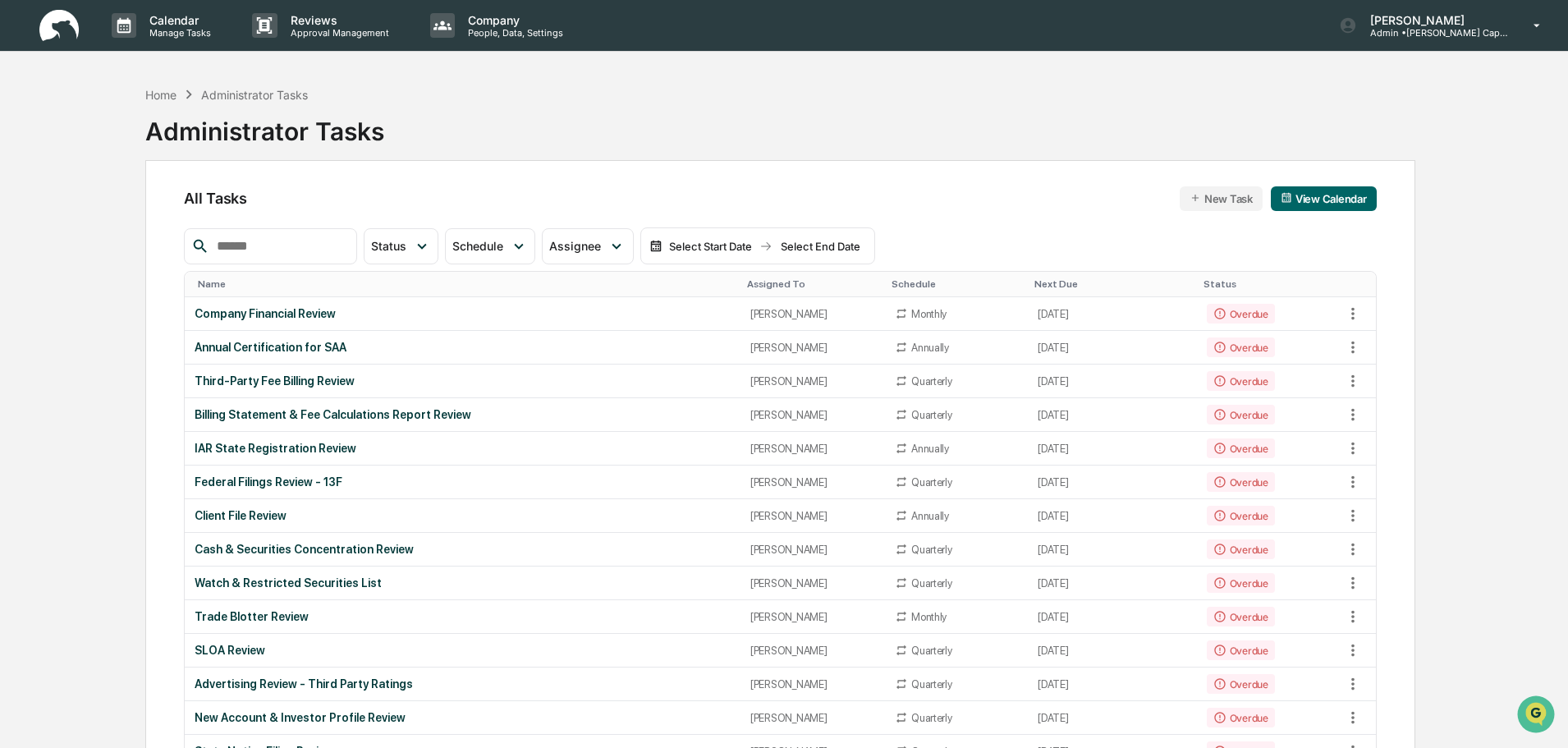
scroll to position [82, 0]
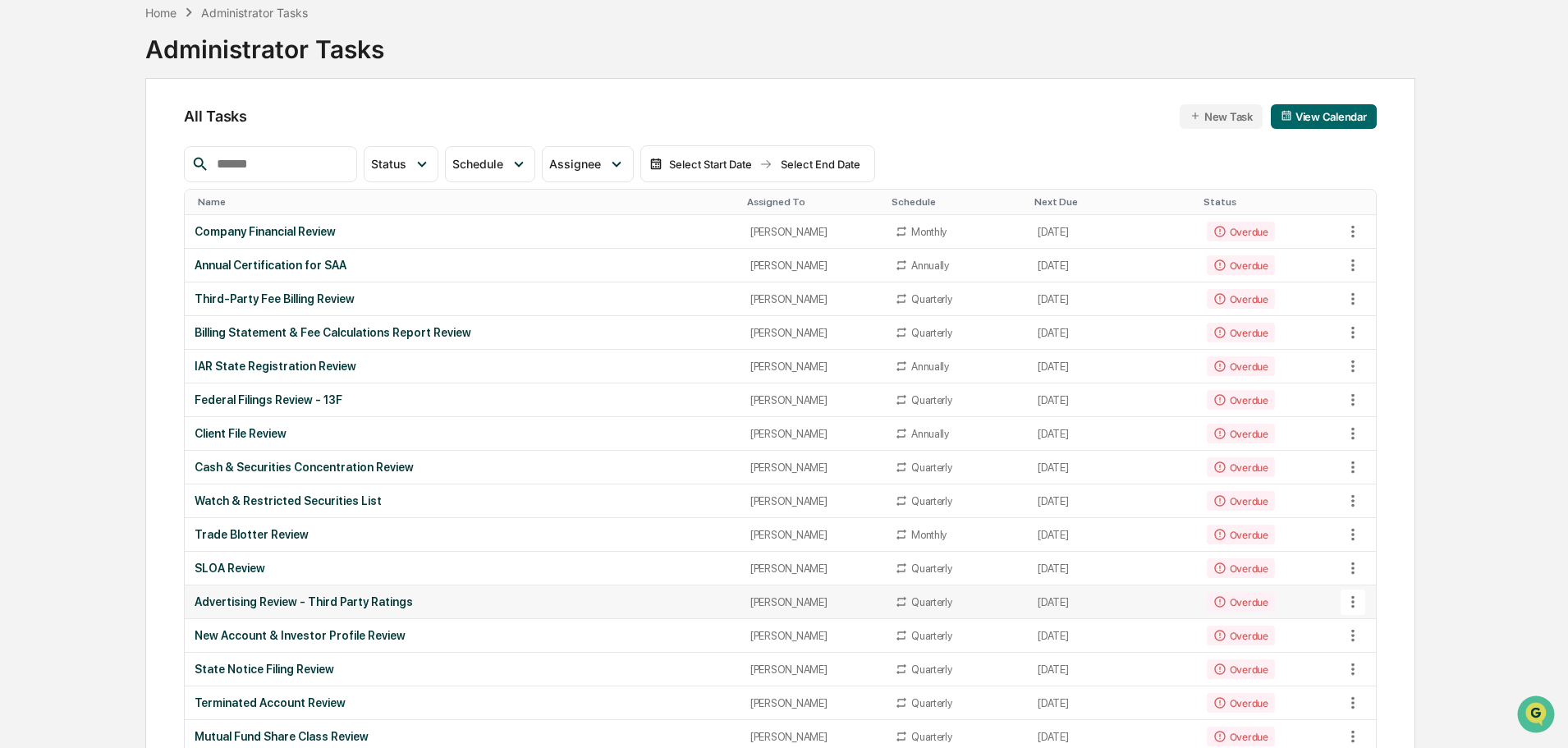
click at [338, 600] on div "Advertising Review - Third Party Ratings" at bounding box center [462, 601] width 535 height 13
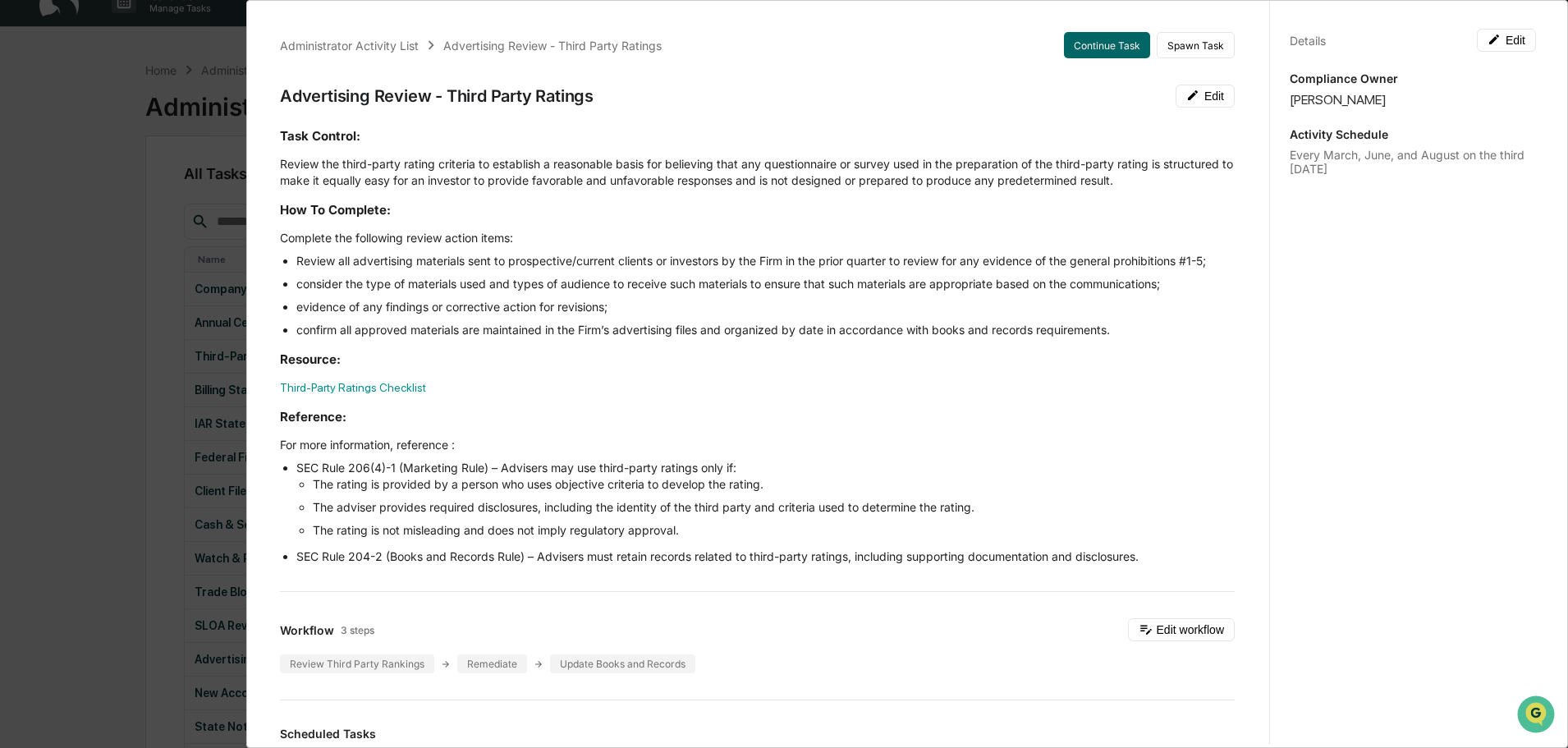
scroll to position [0, 0]
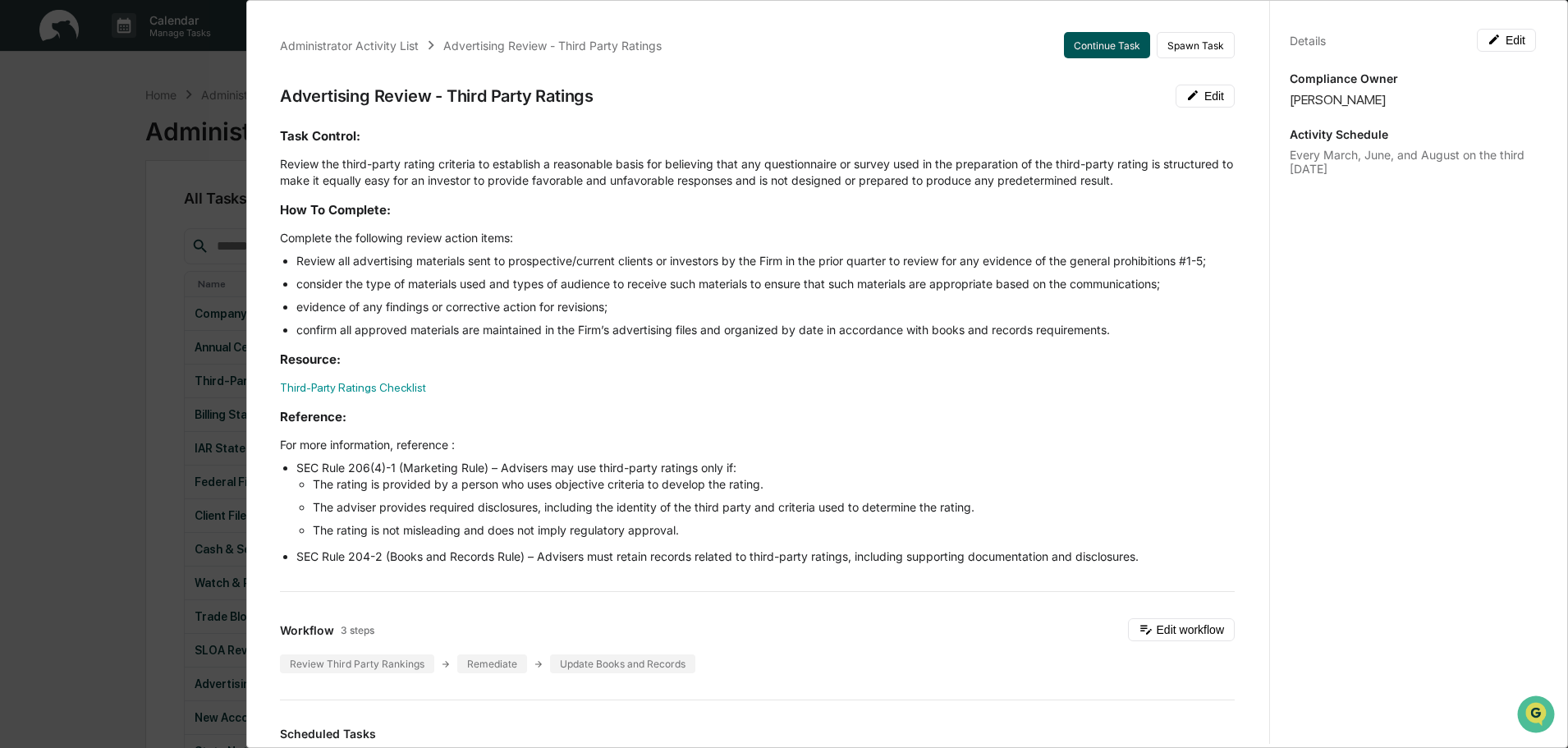
click at [1103, 41] on button "Continue Task" at bounding box center [1107, 45] width 86 height 26
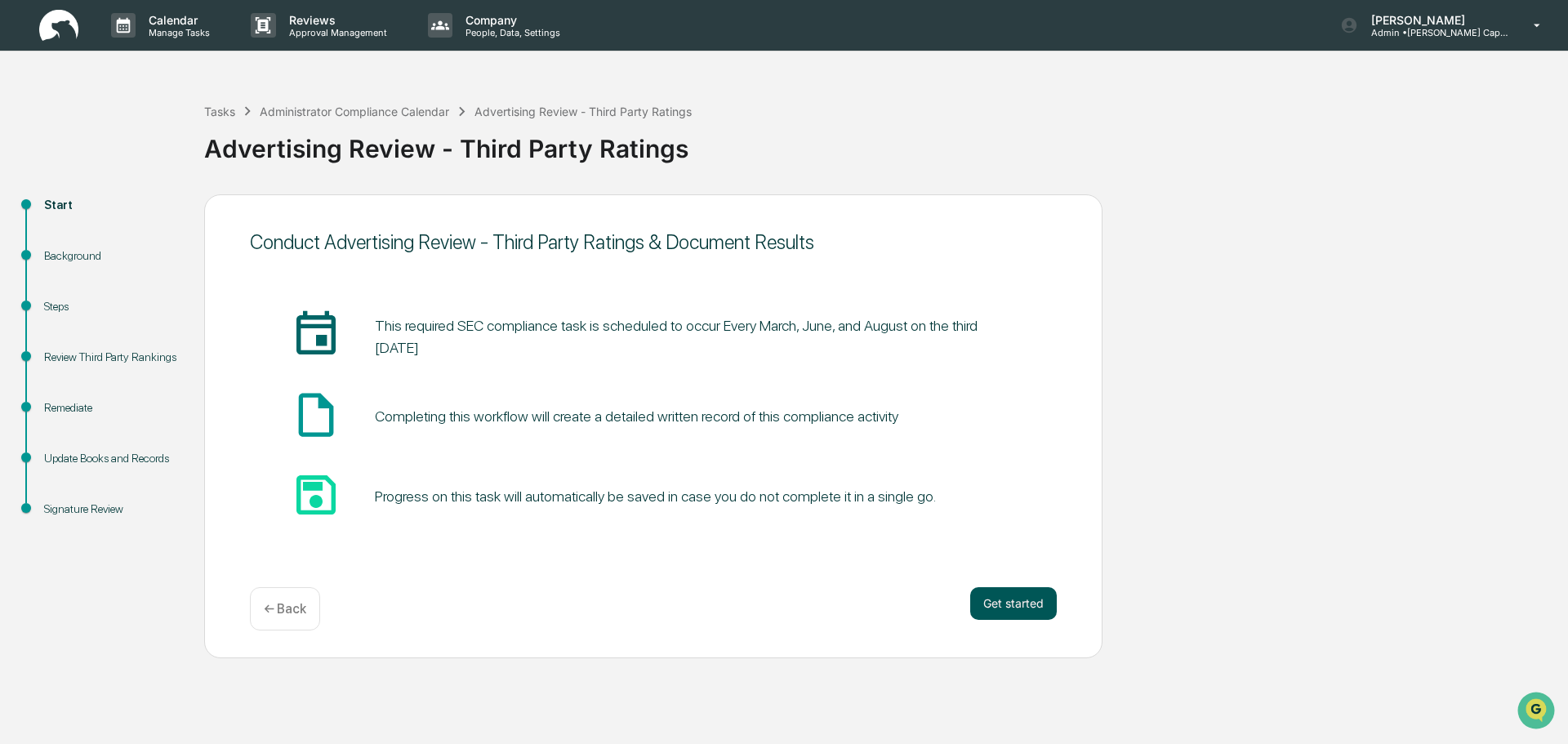
click at [1011, 607] on button "Get started" at bounding box center [1013, 604] width 87 height 33
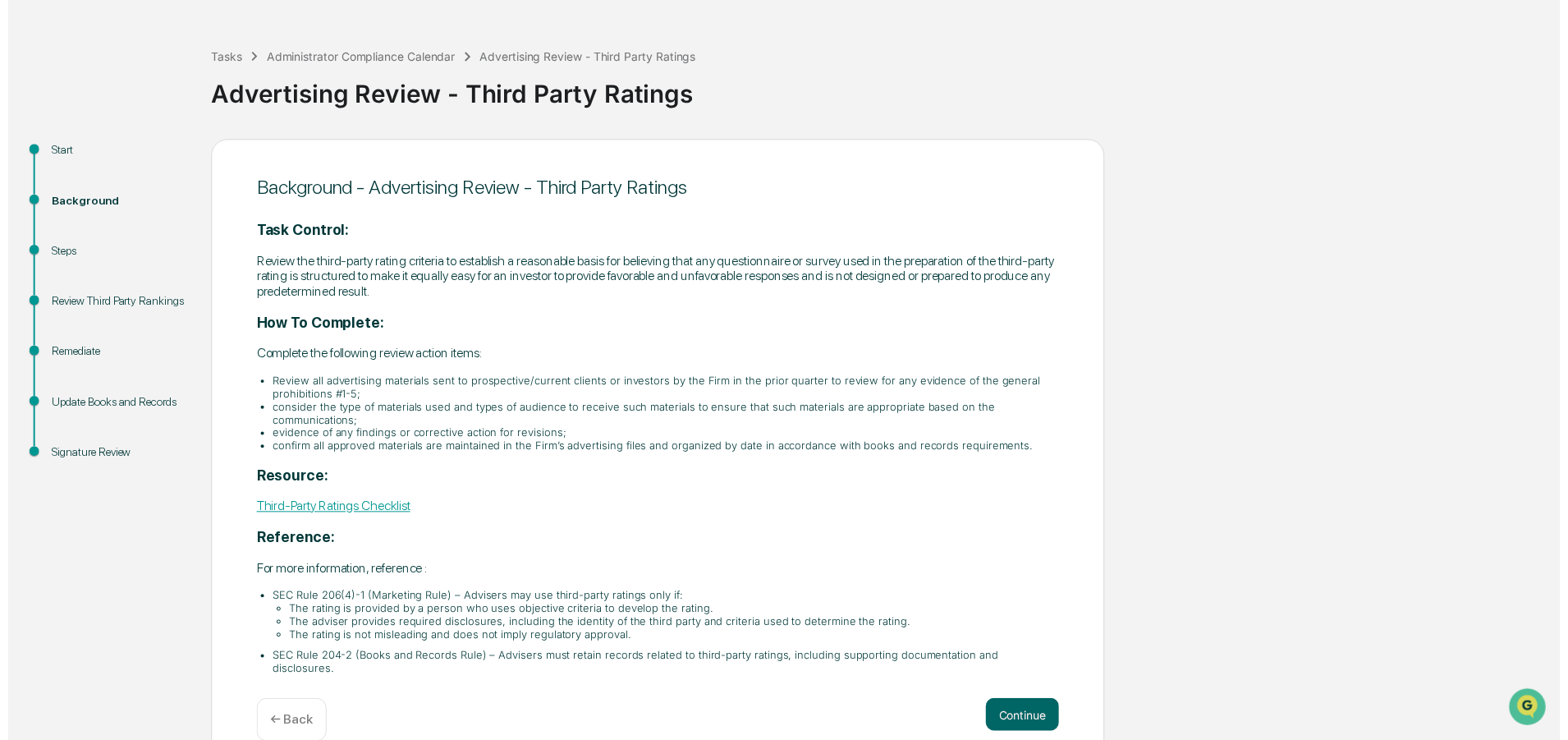
scroll to position [70, 0]
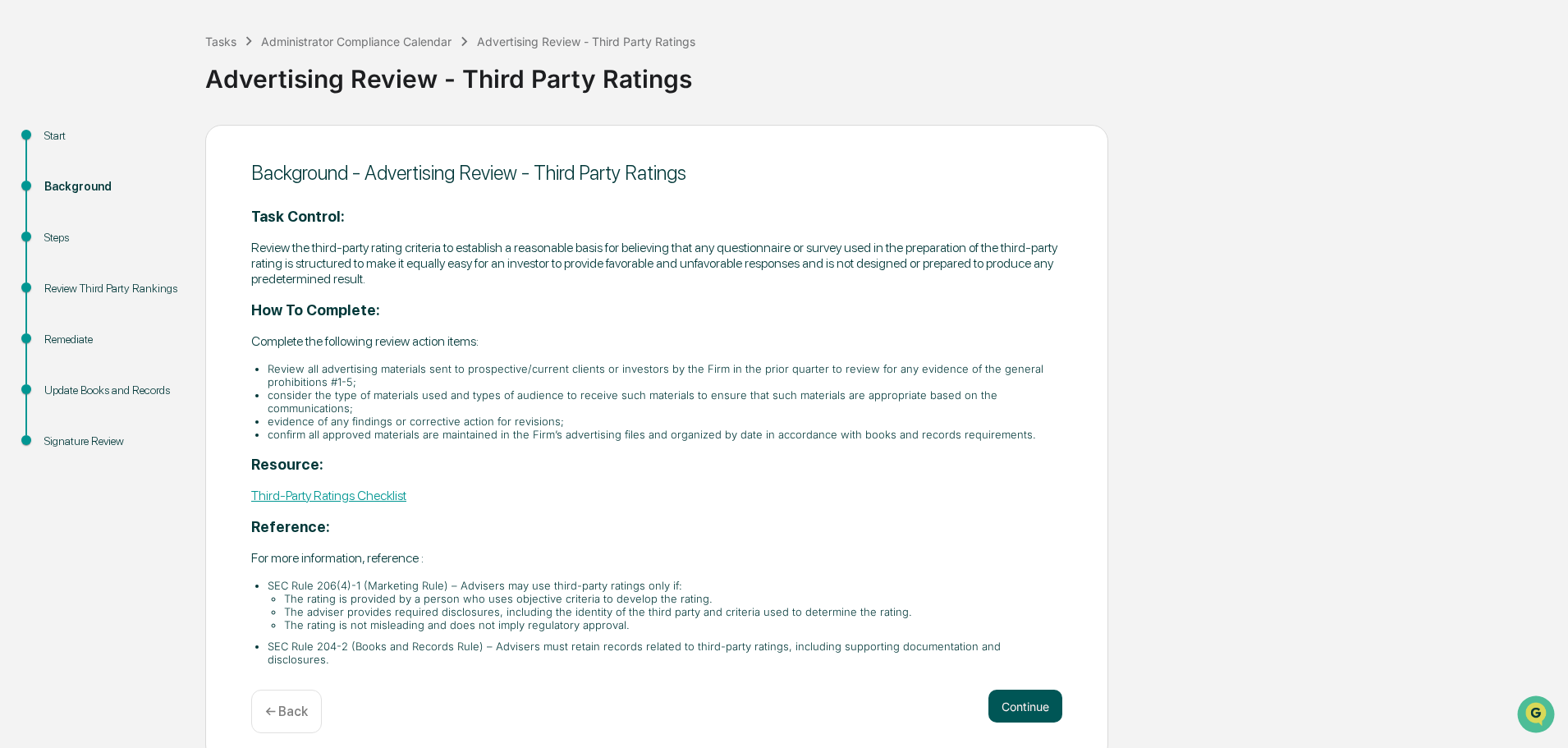
click at [1041, 699] on button "Continue" at bounding box center [1025, 706] width 73 height 33
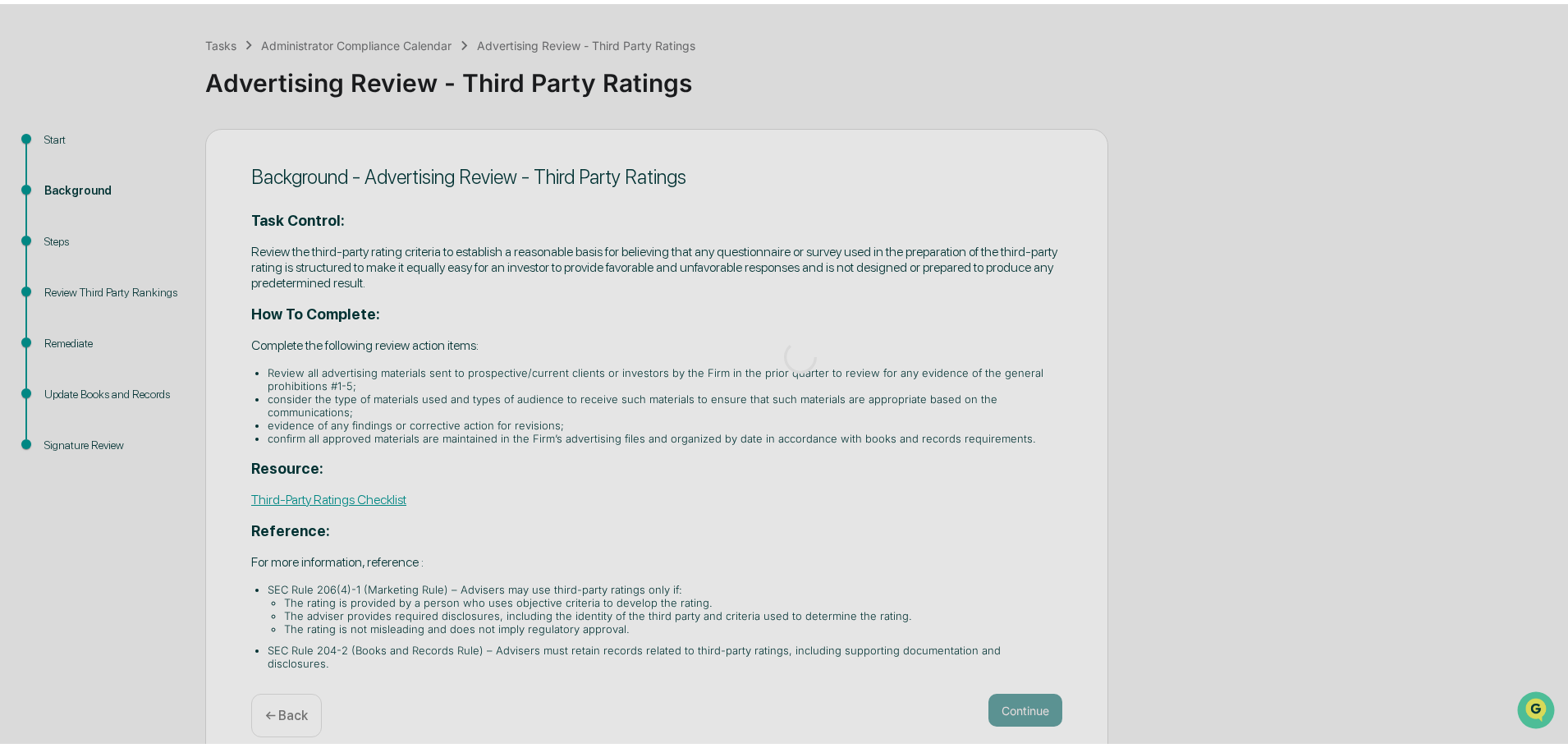
scroll to position [0, 0]
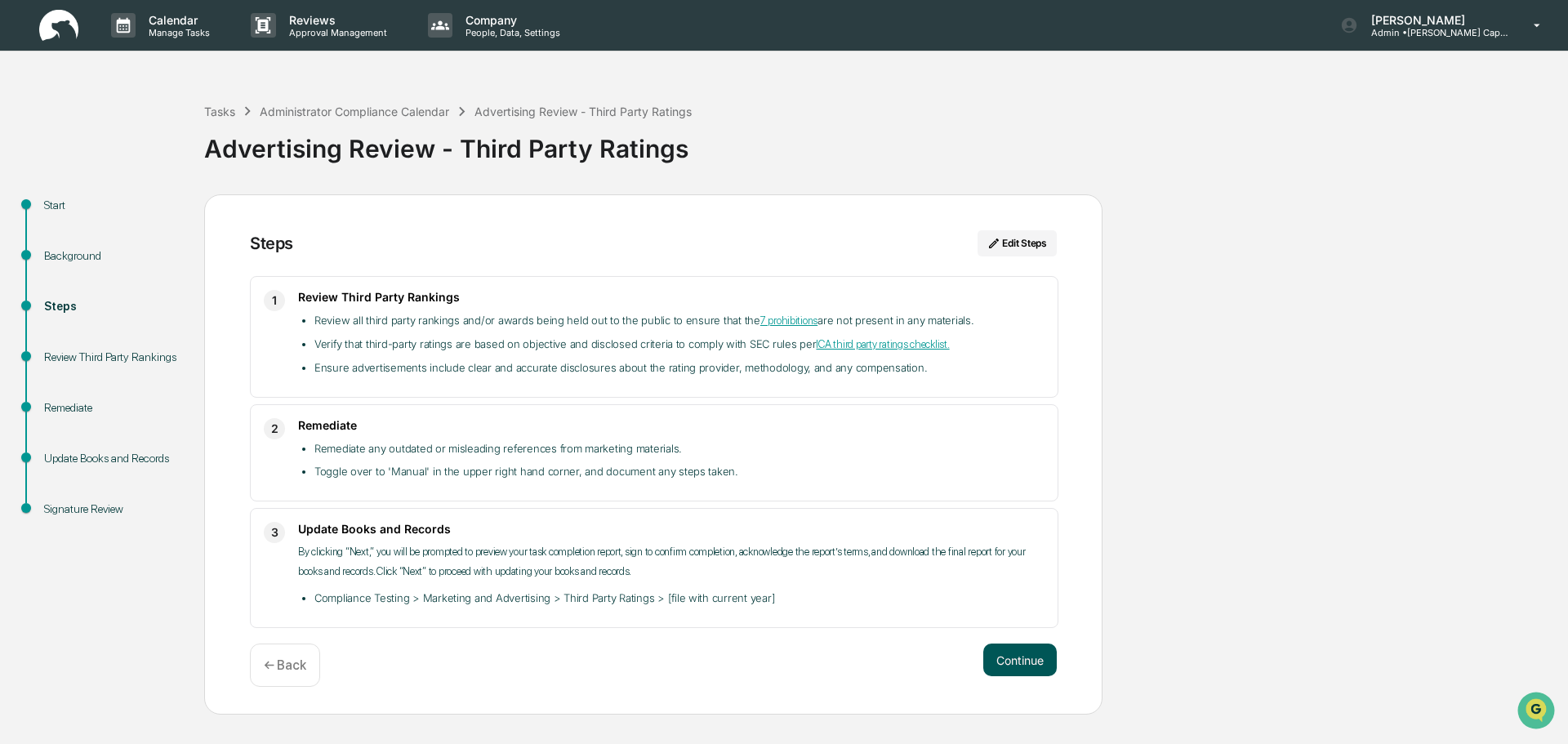
click at [1007, 662] on button "Continue" at bounding box center [1020, 660] width 73 height 33
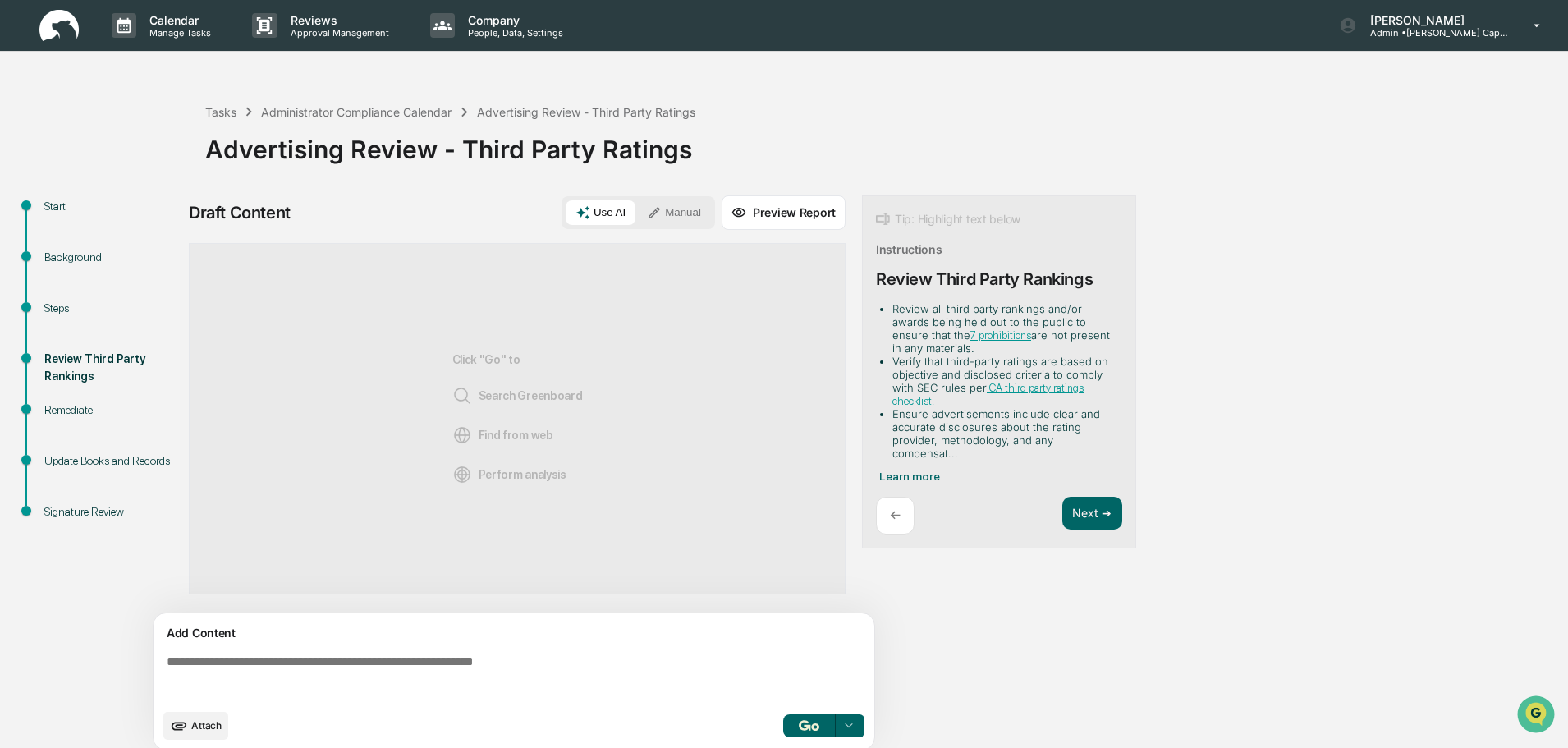
click at [610, 209] on button "Use AI" at bounding box center [600, 212] width 69 height 24
click at [601, 206] on button "Use AI" at bounding box center [600, 212] width 69 height 24
click at [677, 211] on button "Manual" at bounding box center [673, 212] width 73 height 24
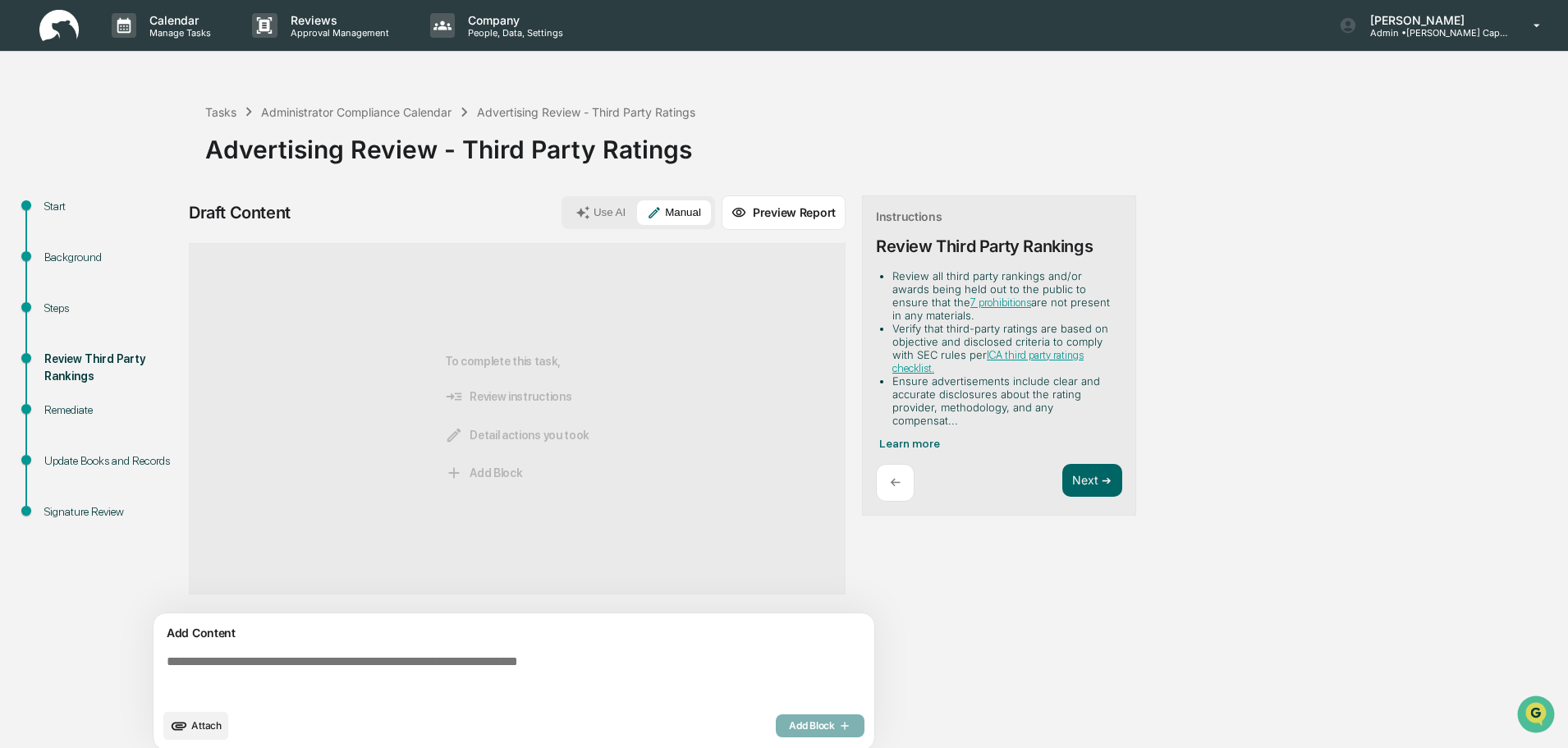
click at [280, 669] on textarea at bounding box center [518, 678] width 715 height 59
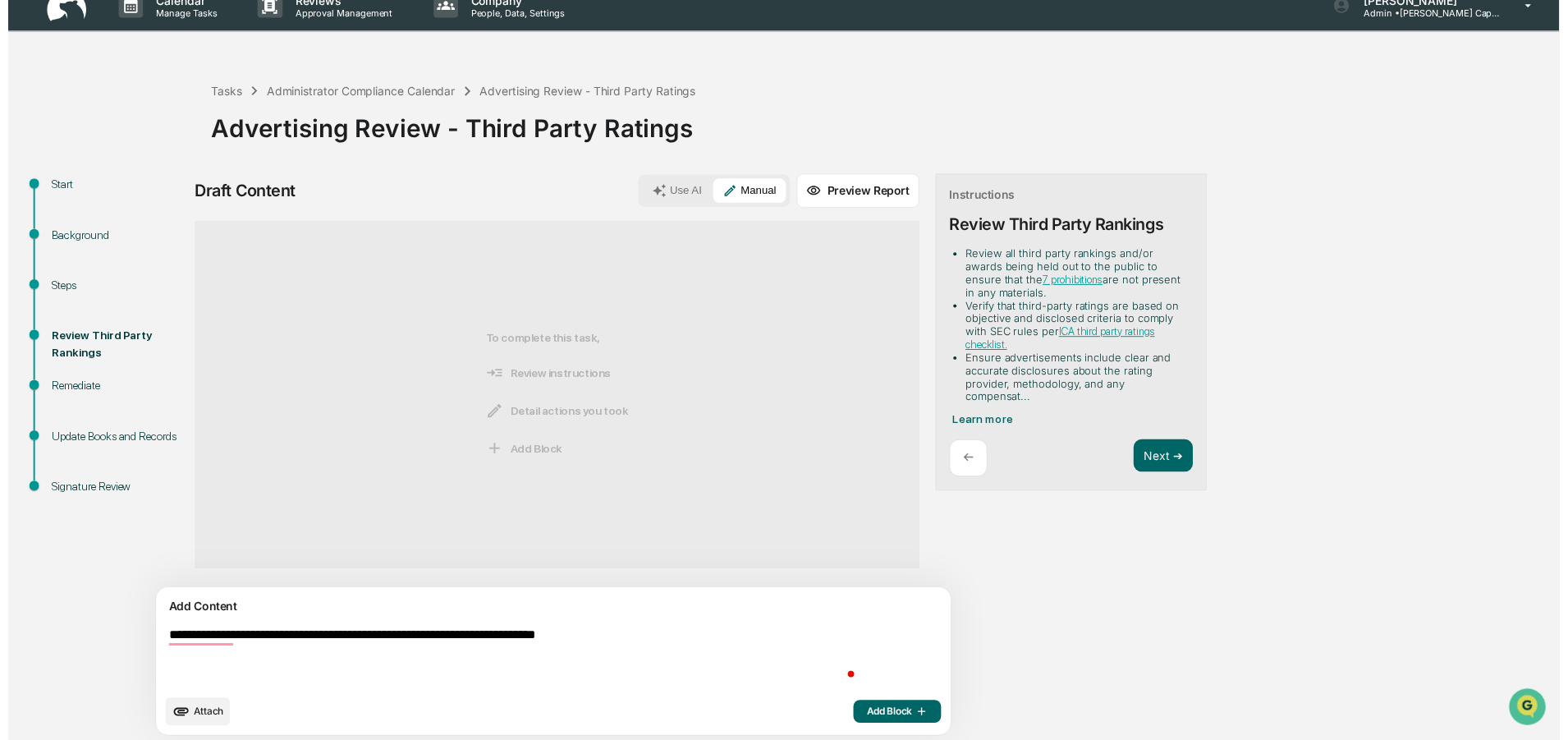
scroll to position [25, 0]
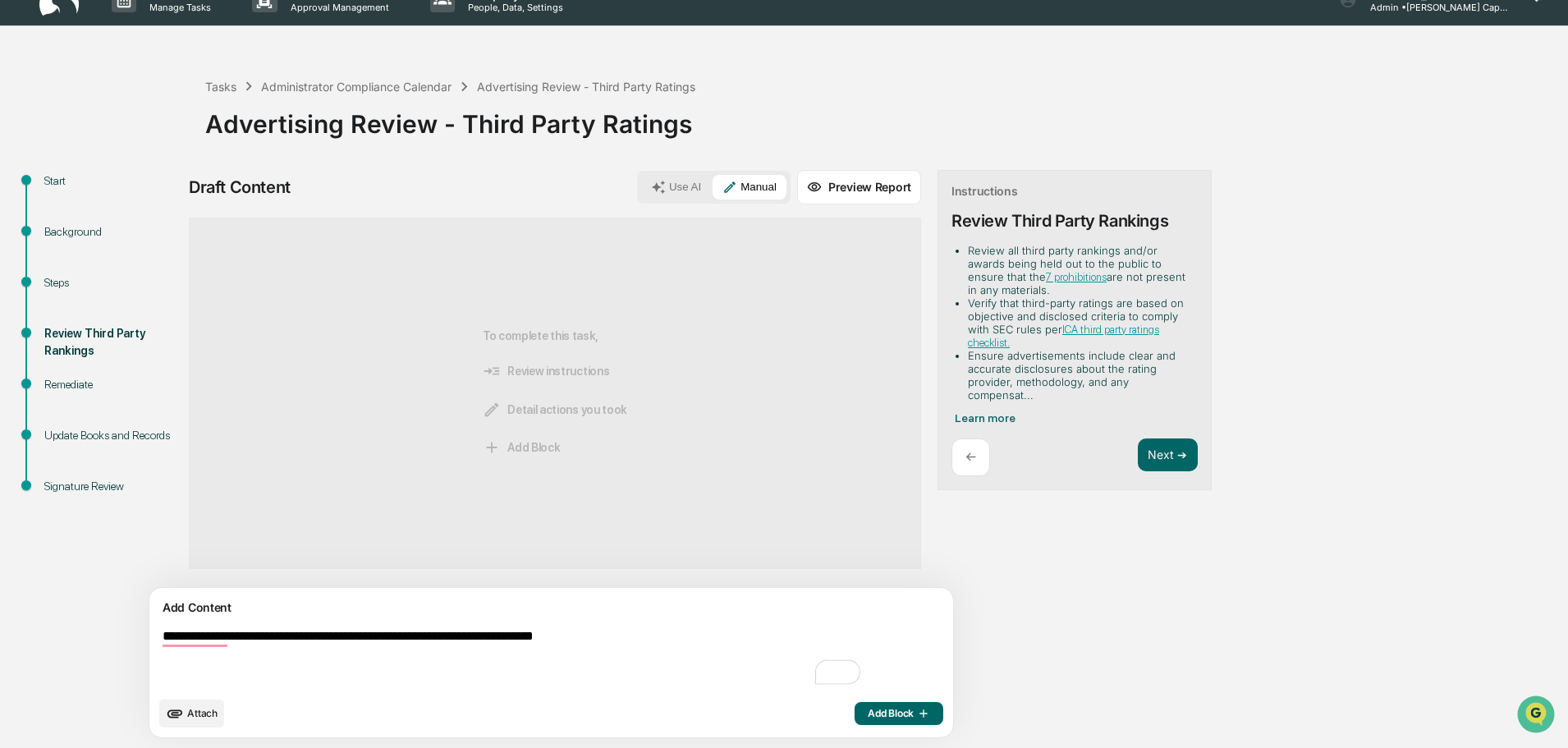
type textarea "**********"
click at [867, 714] on span "Add Block" at bounding box center [899, 713] width 63 height 13
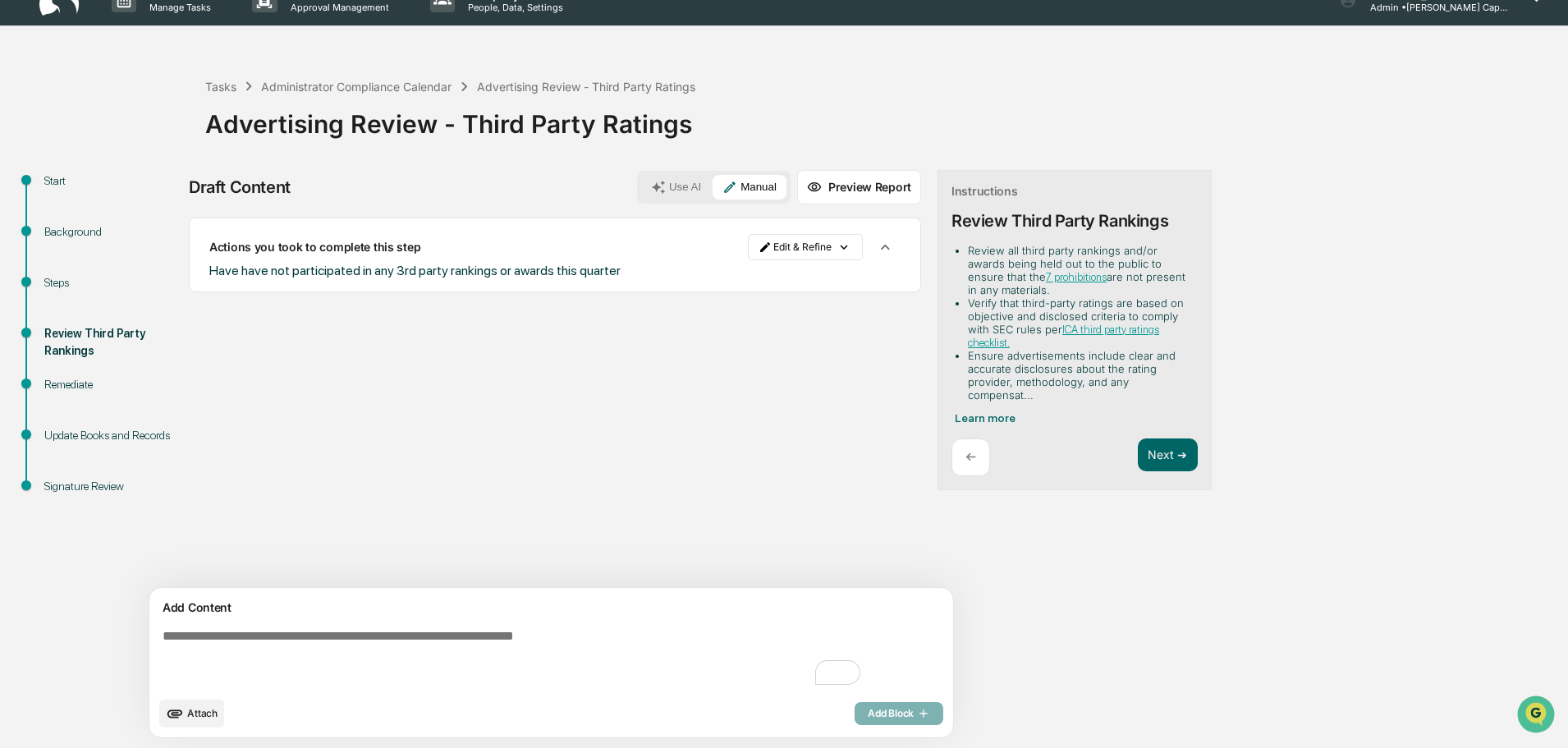
click at [801, 186] on button "Preview Report" at bounding box center [858, 187] width 124 height 34
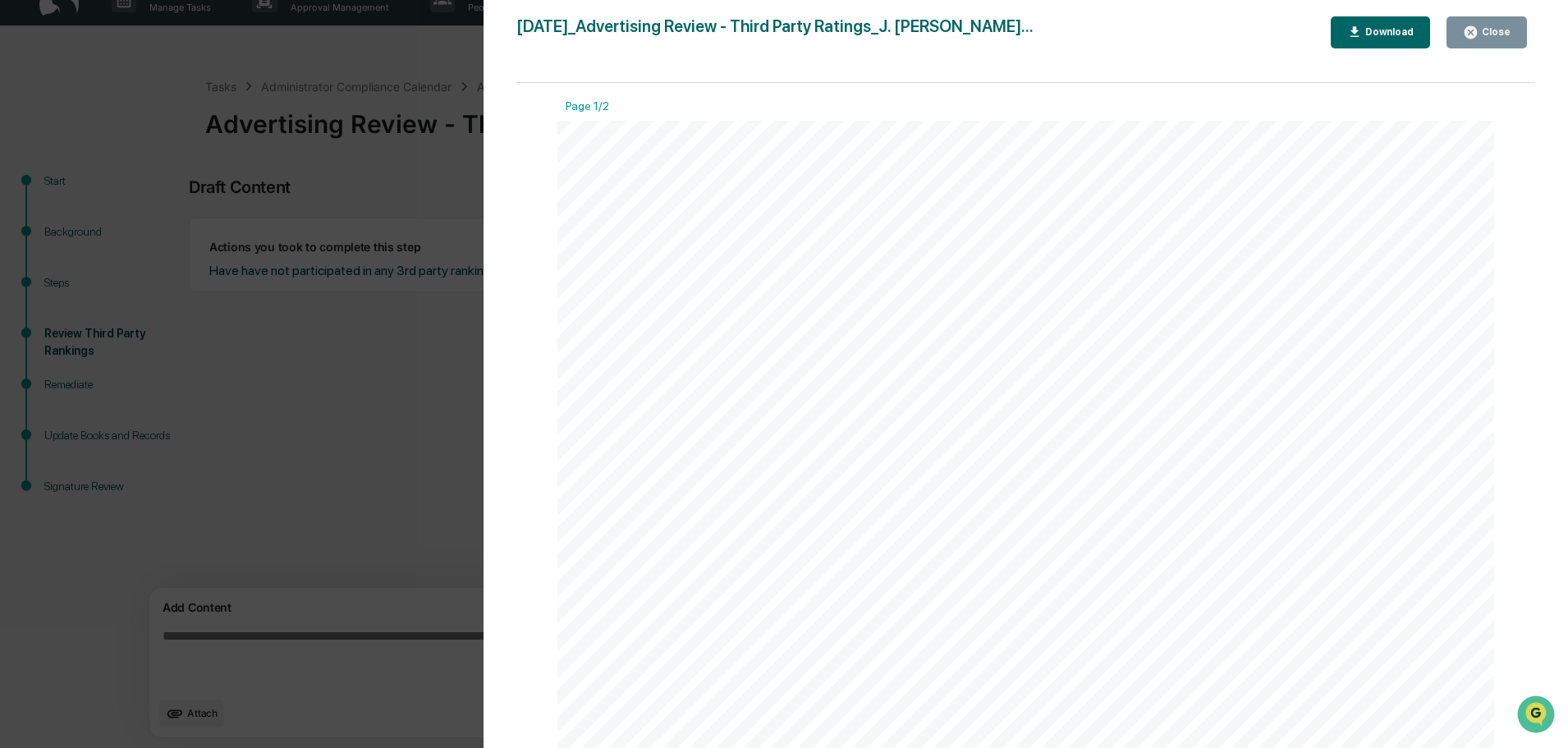
click at [1360, 29] on icon "button" at bounding box center [1354, 31] width 9 height 11
click at [1490, 27] on div "Close" at bounding box center [1494, 32] width 32 height 12
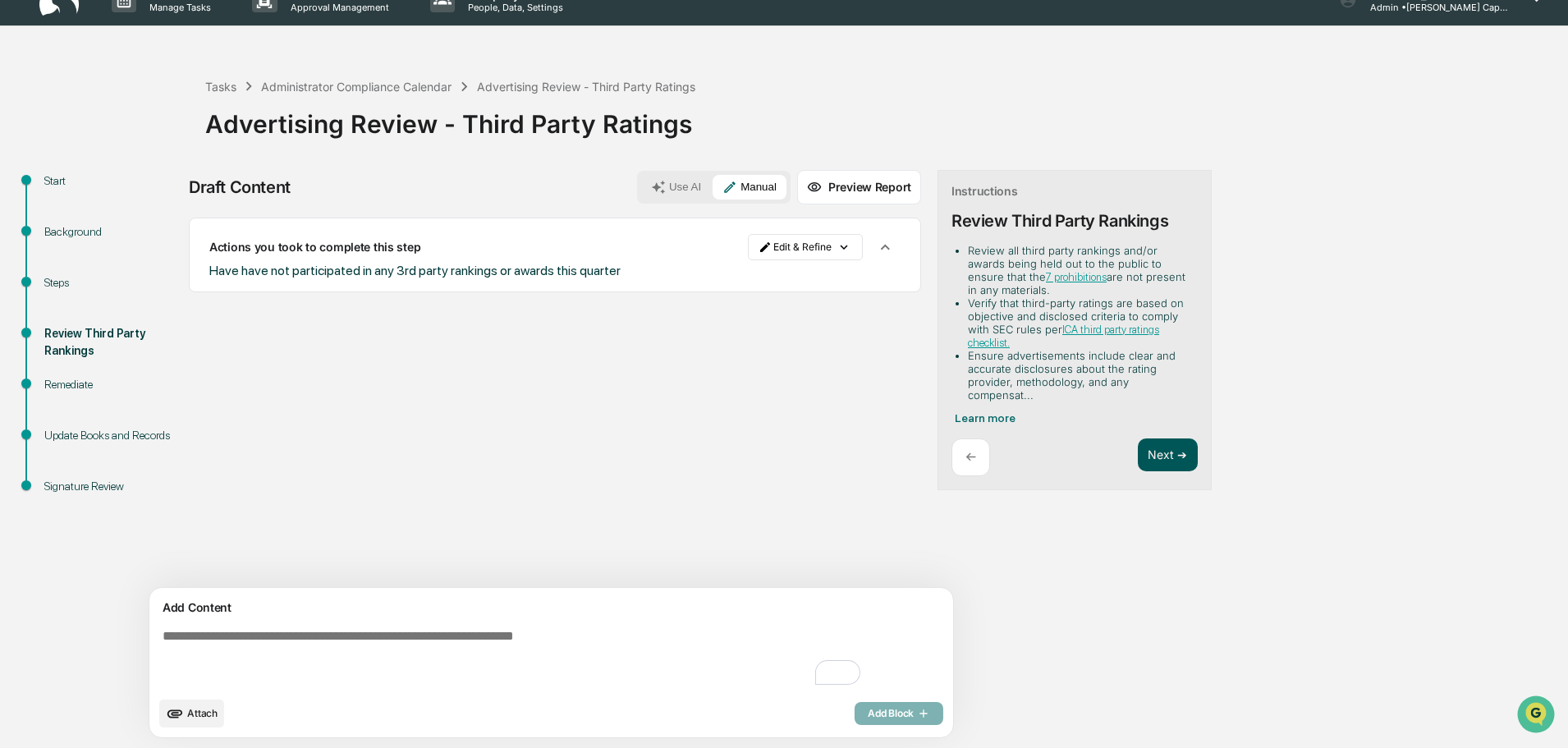
click at [1137, 450] on button "Next ➔" at bounding box center [1167, 455] width 60 height 33
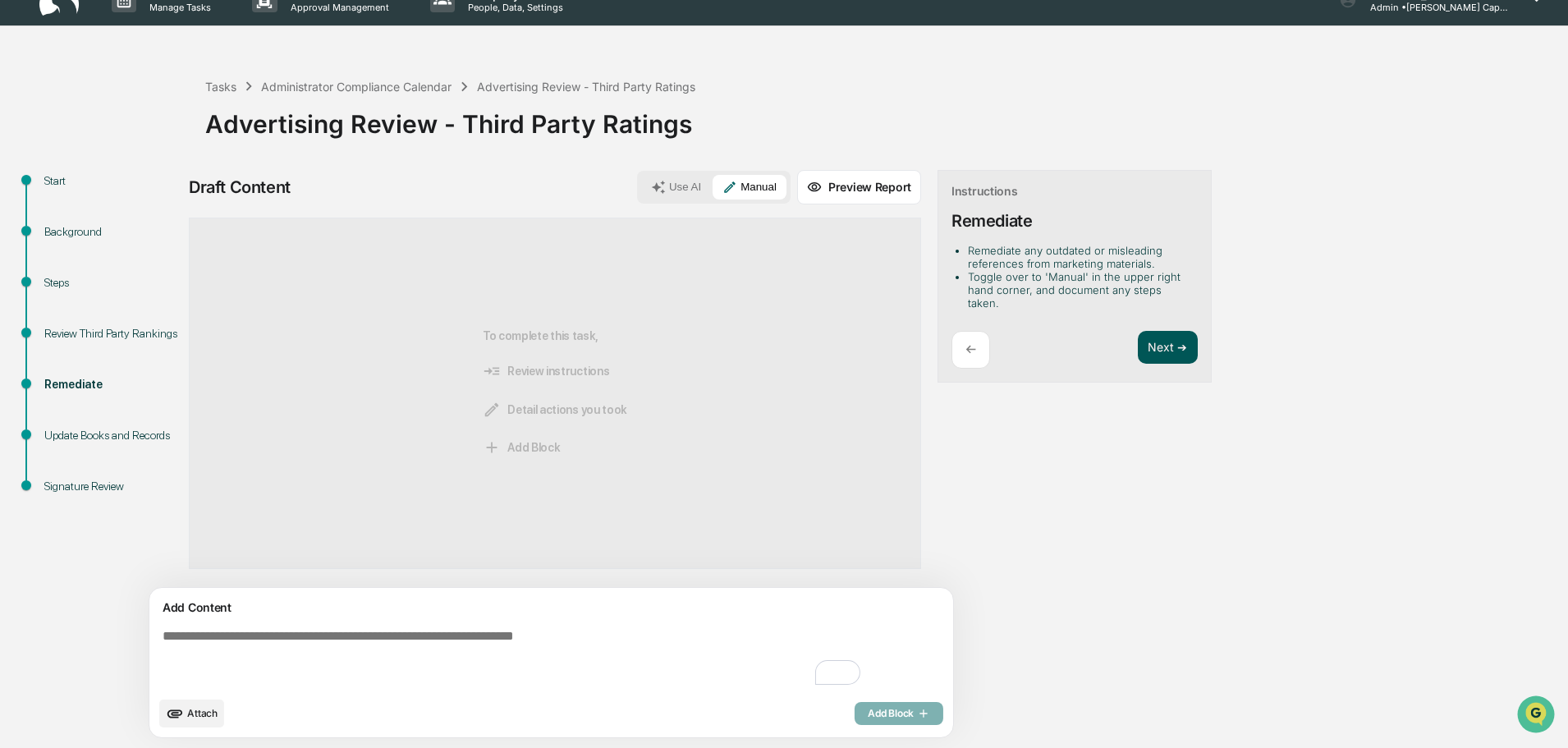
click at [1137, 334] on button "Next ➔" at bounding box center [1167, 348] width 60 height 33
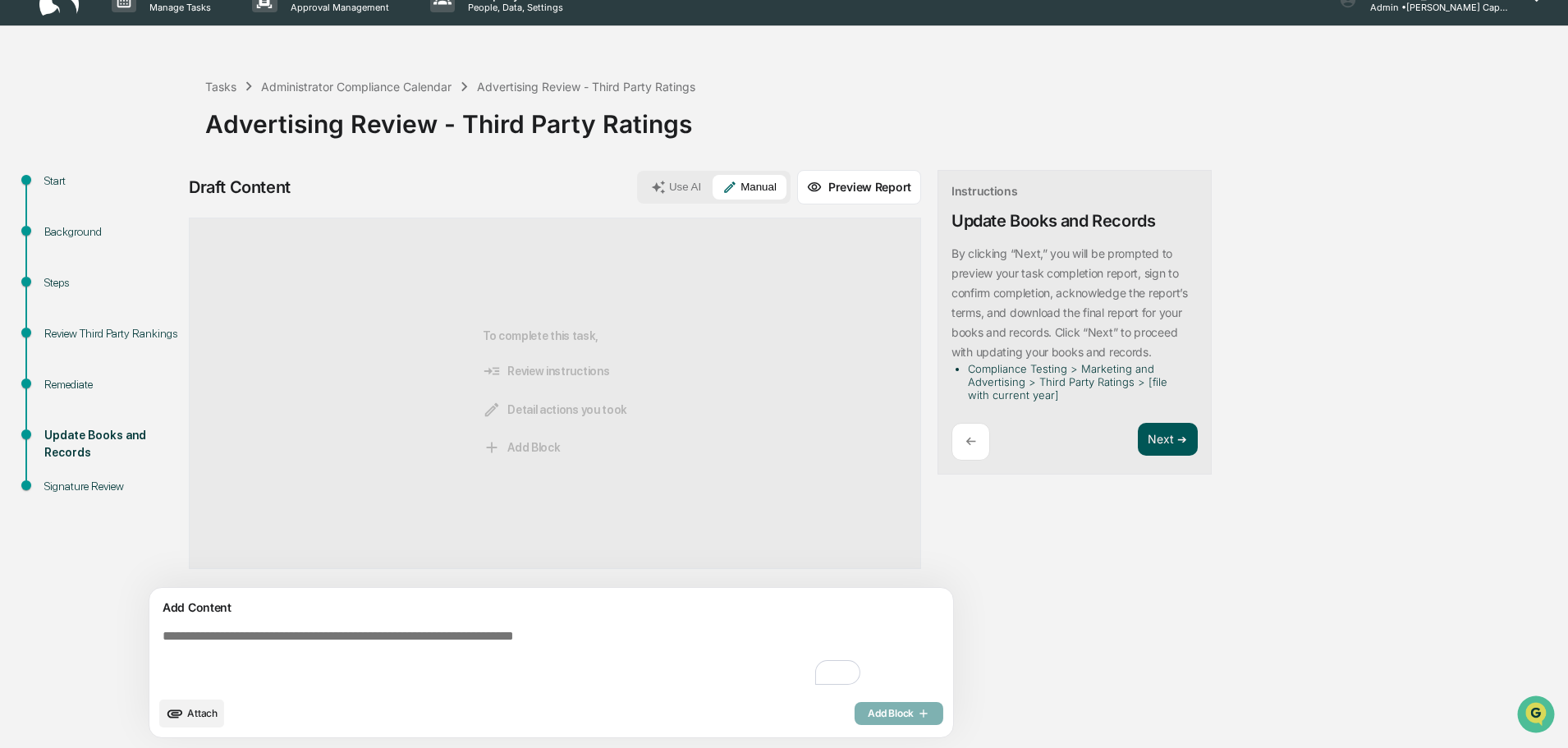
click at [1137, 436] on button "Next ➔" at bounding box center [1167, 440] width 60 height 33
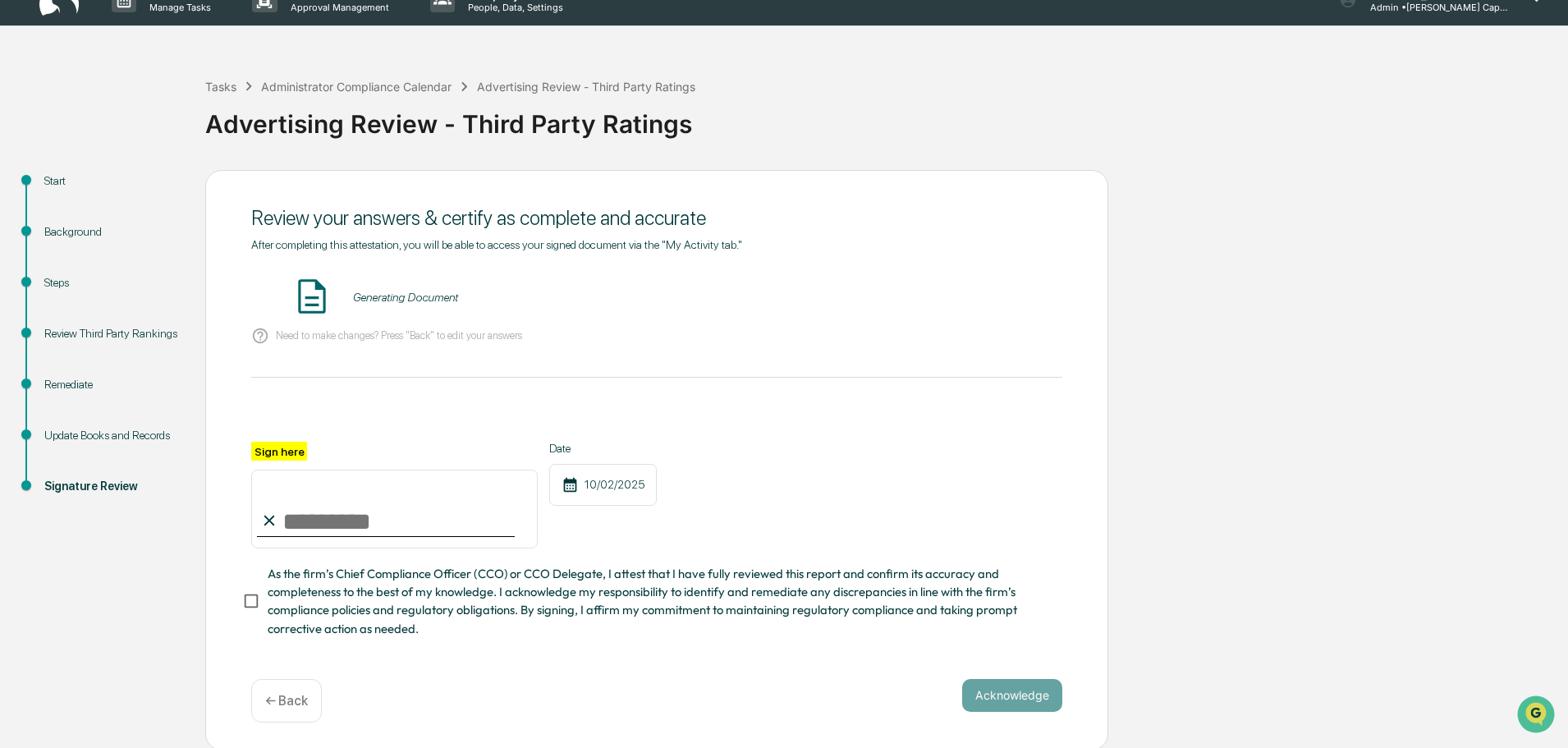
click at [473, 496] on input "Sign here" at bounding box center [394, 509] width 287 height 78
type input "**********"
click at [244, 602] on div "**********" at bounding box center [657, 460] width 902 height 581
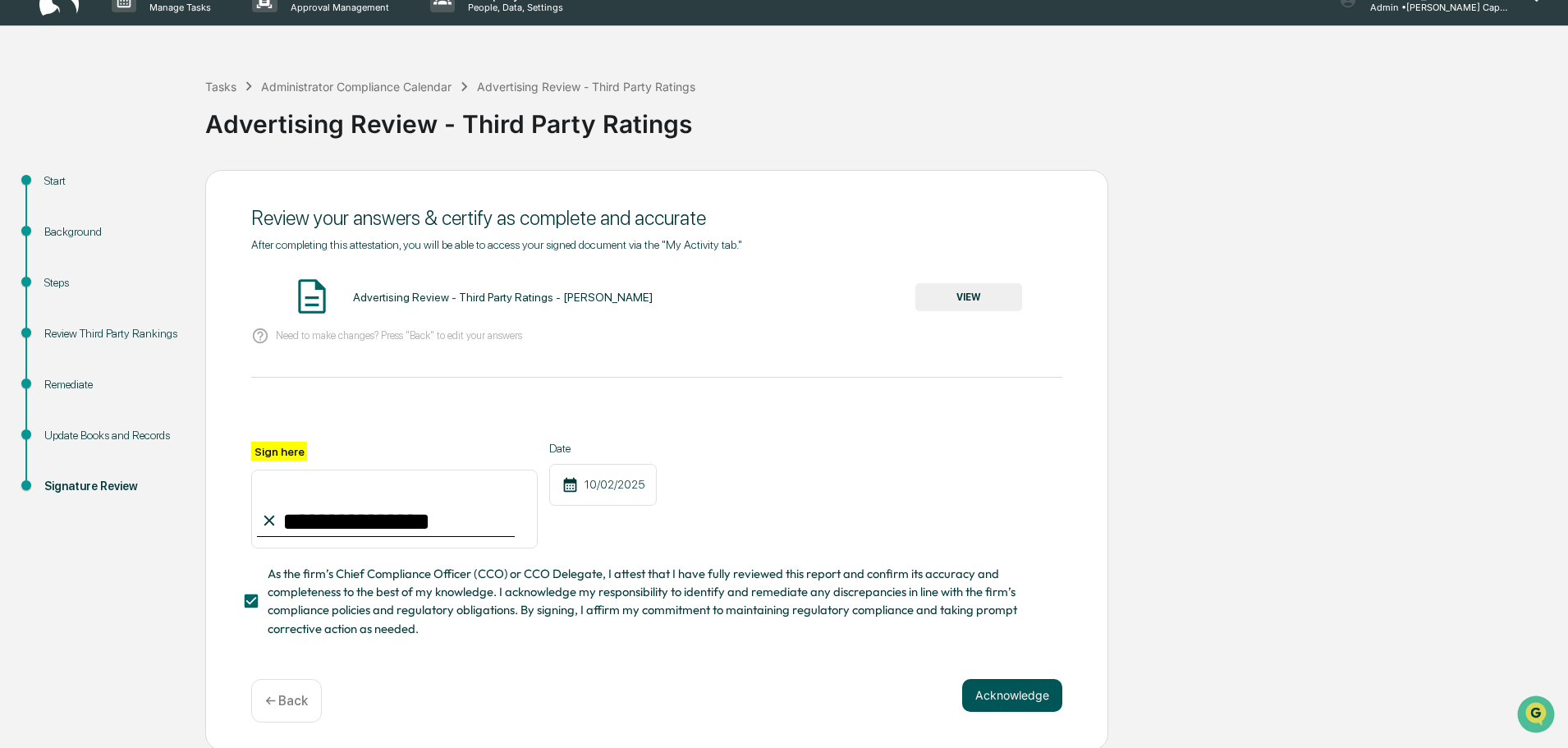
click at [993, 697] on button "Acknowledge" at bounding box center [1012, 695] width 100 height 33
click at [1017, 718] on button "Acknowledge" at bounding box center [1012, 716] width 100 height 33
click at [971, 298] on button "VIEW" at bounding box center [968, 297] width 107 height 28
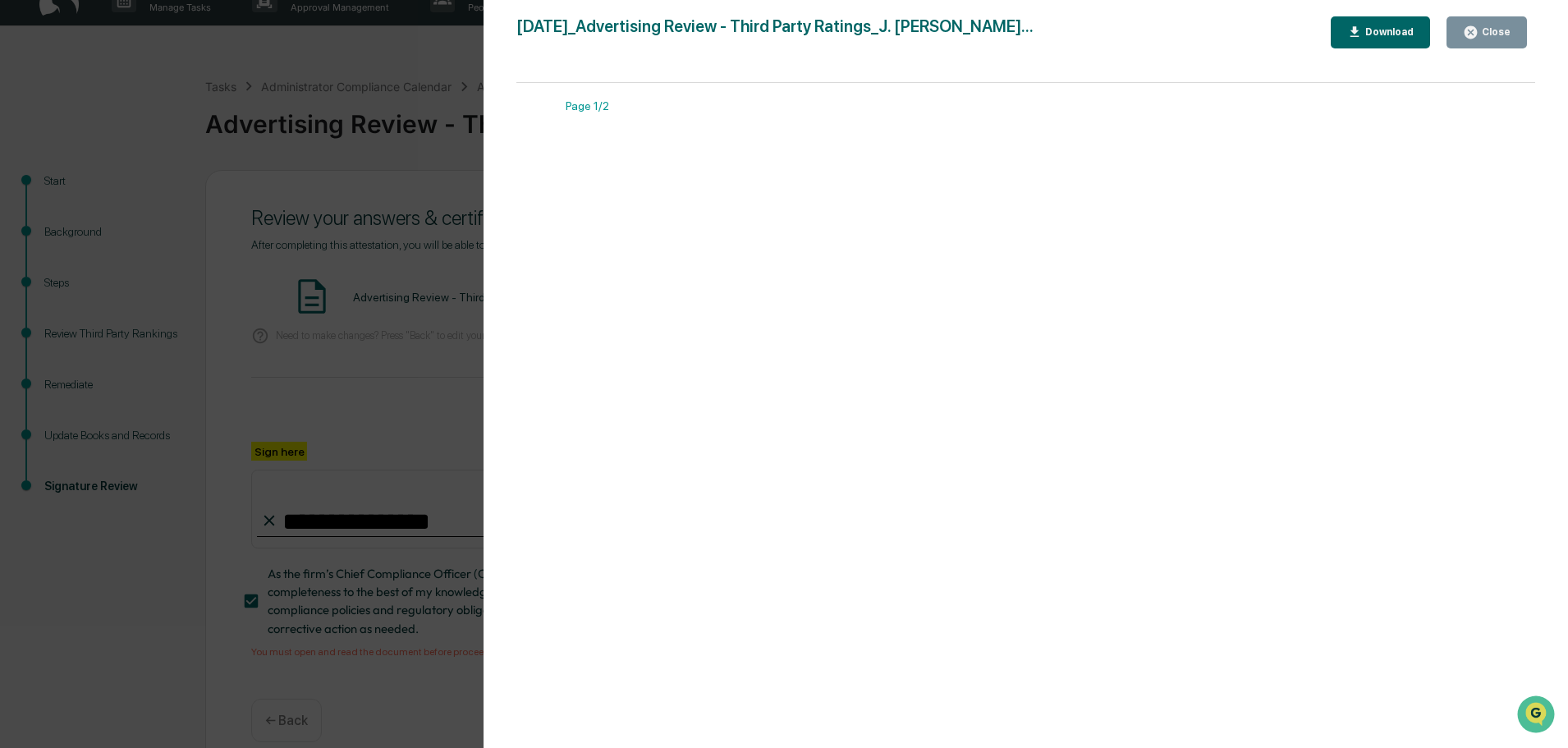
click at [1395, 39] on div "Download" at bounding box center [1380, 32] width 68 height 16
click at [1492, 32] on div "Close" at bounding box center [1494, 32] width 32 height 12
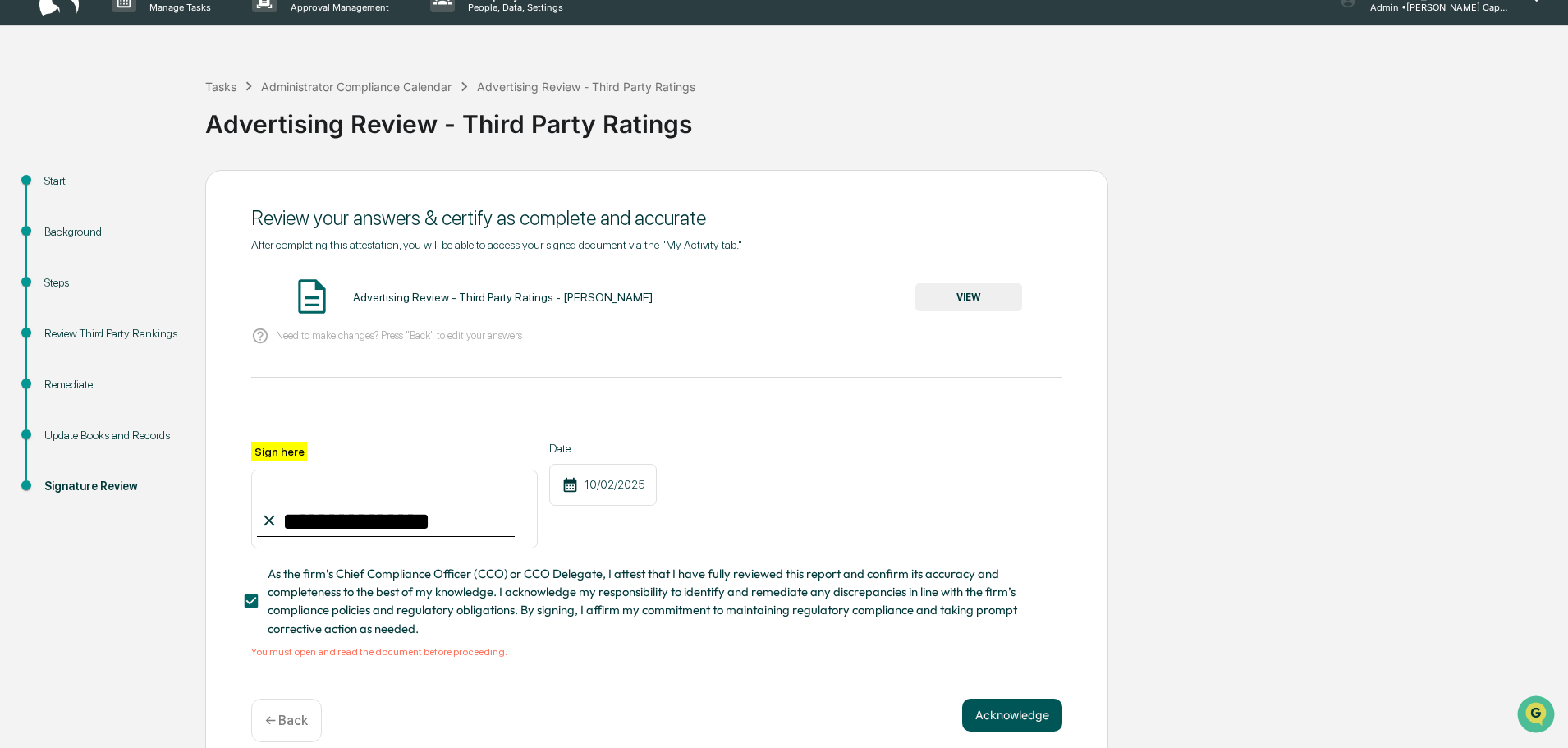
click at [999, 715] on button "Acknowledge" at bounding box center [1012, 716] width 100 height 33
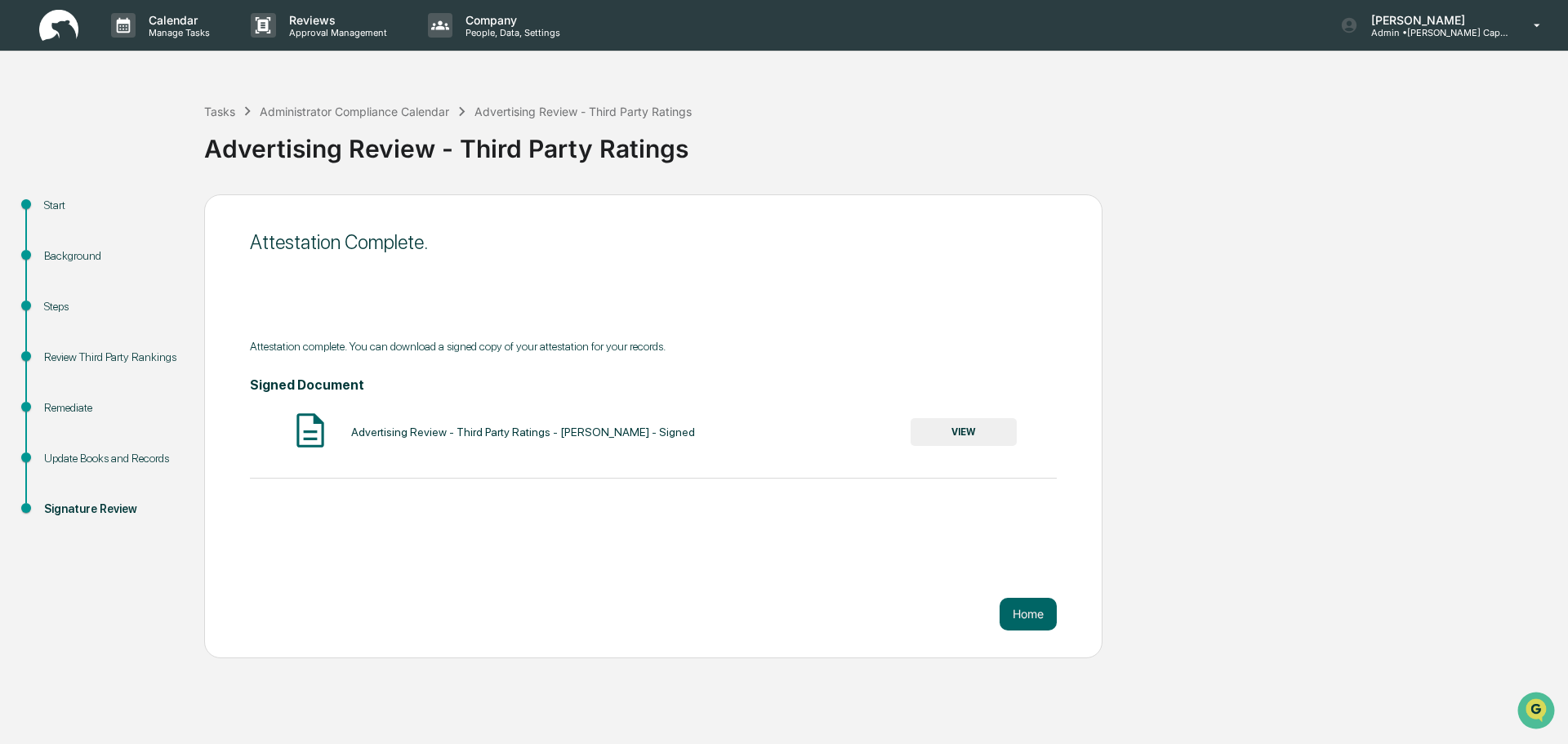
click at [943, 427] on button "VIEW" at bounding box center [963, 431] width 106 height 28
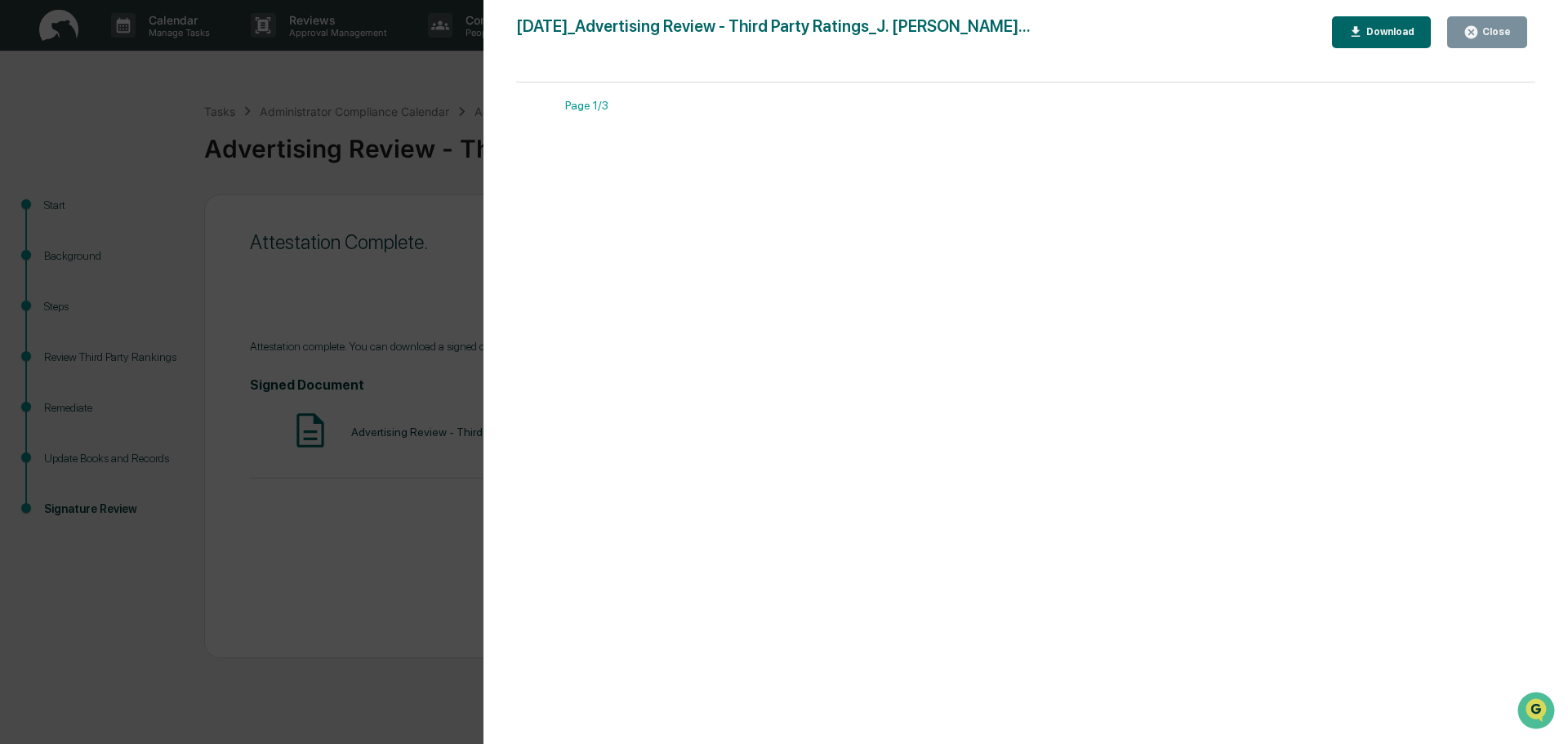
click at [1363, 31] on icon "button" at bounding box center [1356, 32] width 16 height 16
click at [373, 248] on div "Version History 10/02/2025, 05:06 PM Tennille Hicks 2025-10-02_Advertising Revi…" at bounding box center [784, 372] width 1568 height 744
